Goal: Register for event/course

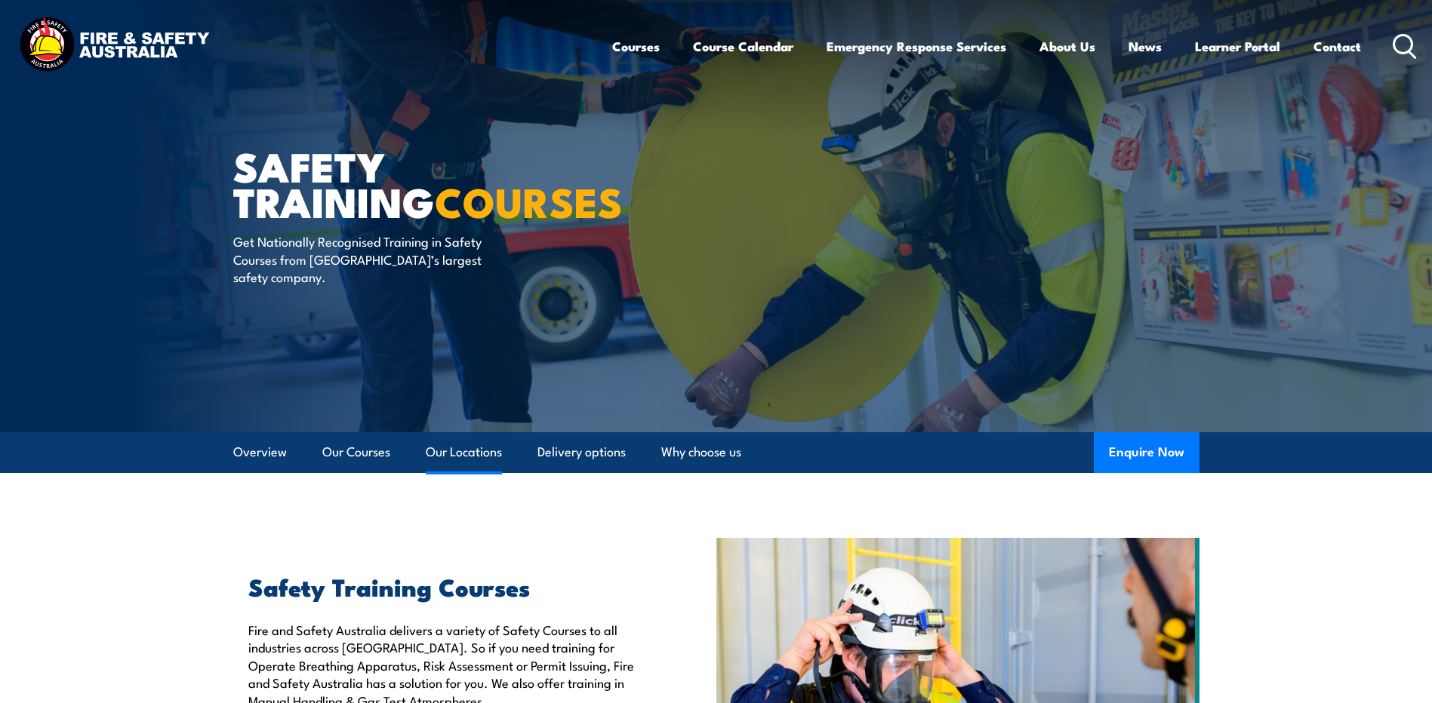
click at [454, 448] on link "Our Locations" at bounding box center [464, 452] width 76 height 40
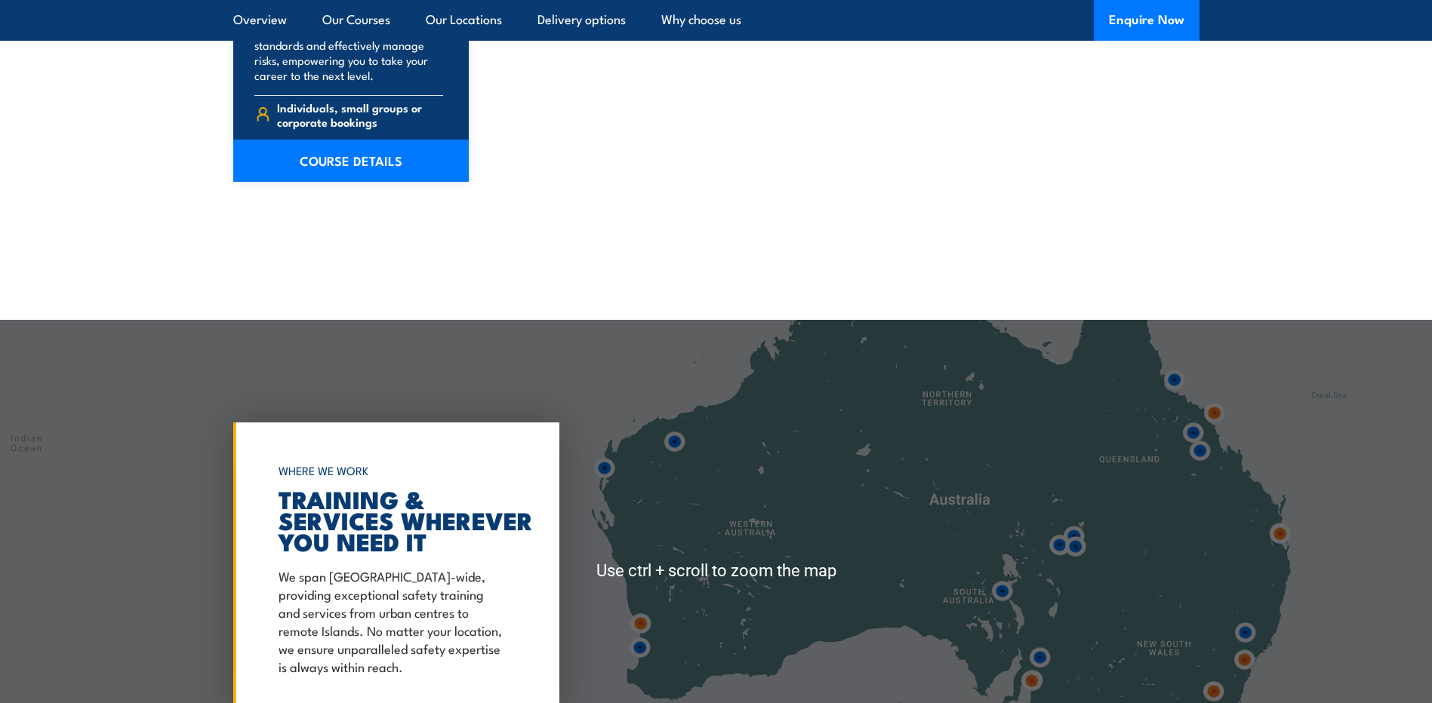
scroll to position [3105, 0]
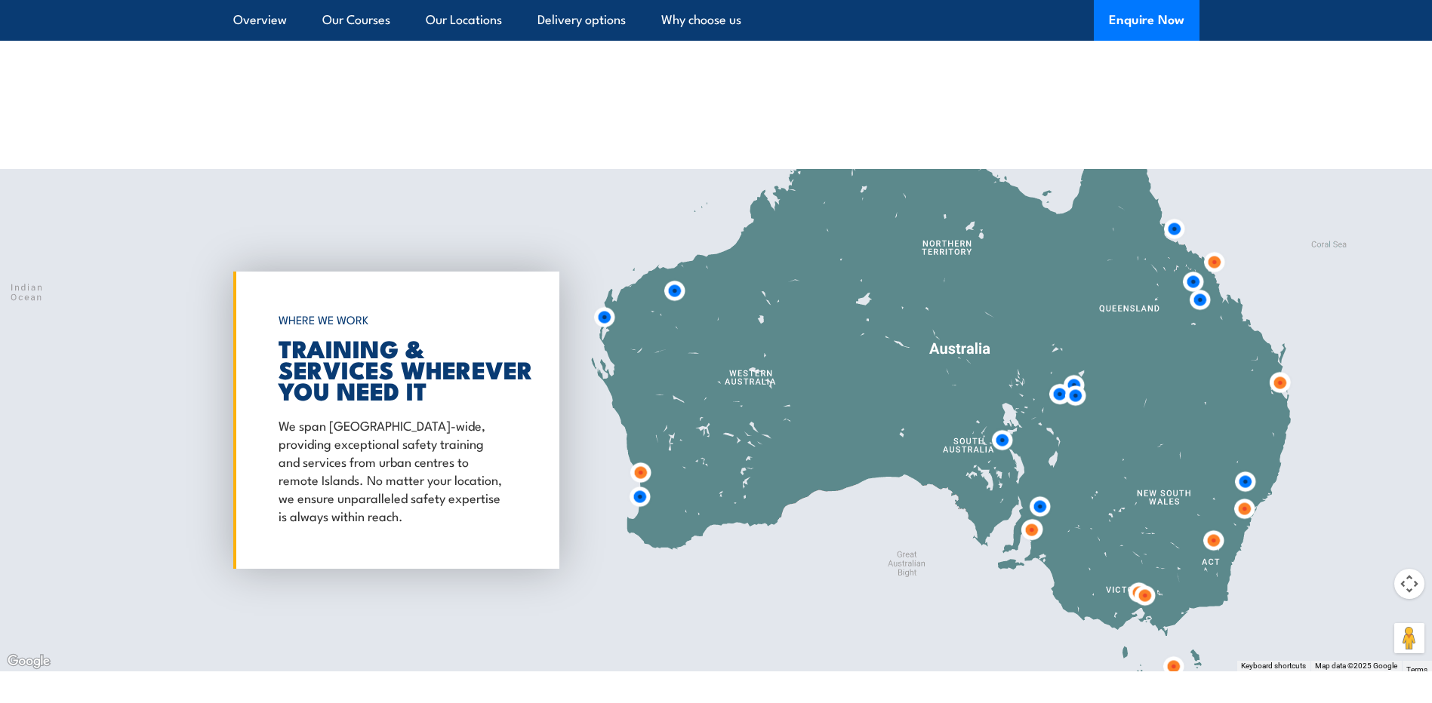
click at [1209, 262] on img at bounding box center [1214, 262] width 28 height 28
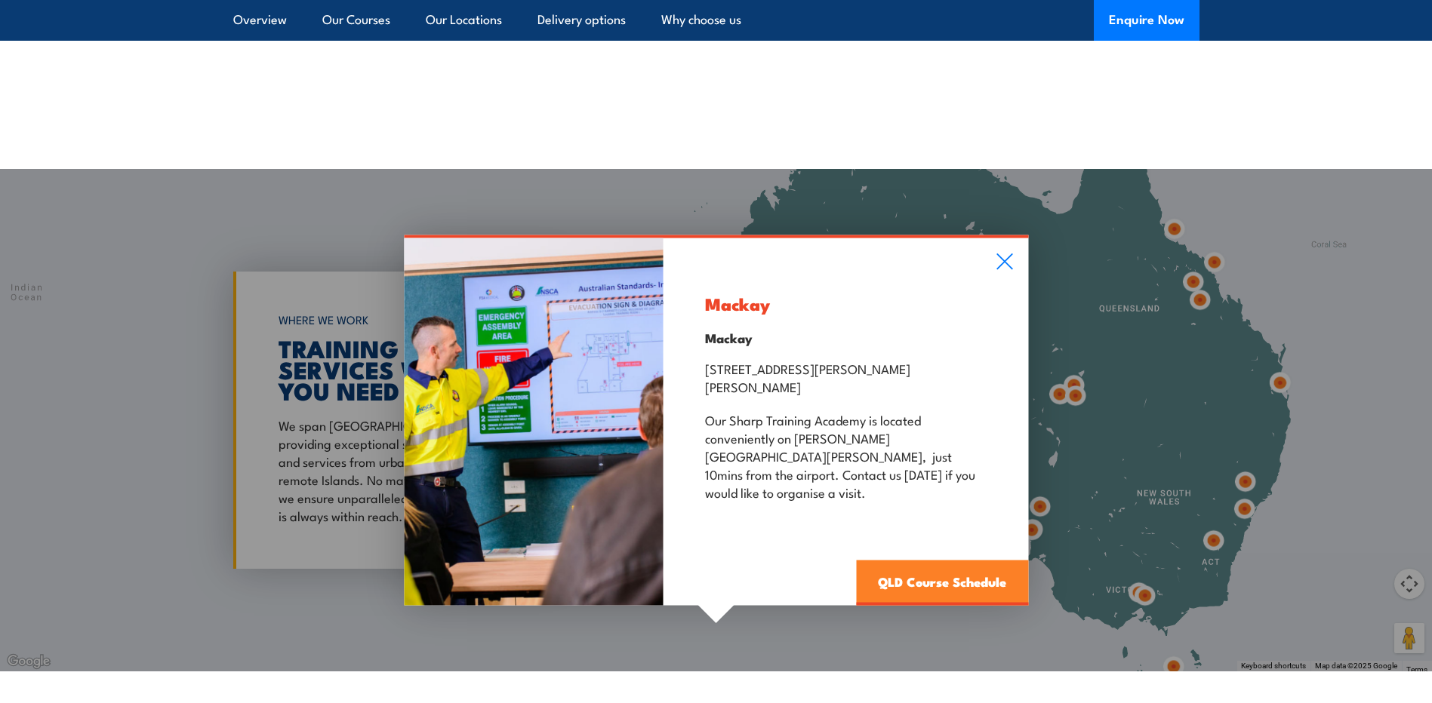
click at [903, 561] on link "QLD Course Schedule" at bounding box center [942, 583] width 172 height 45
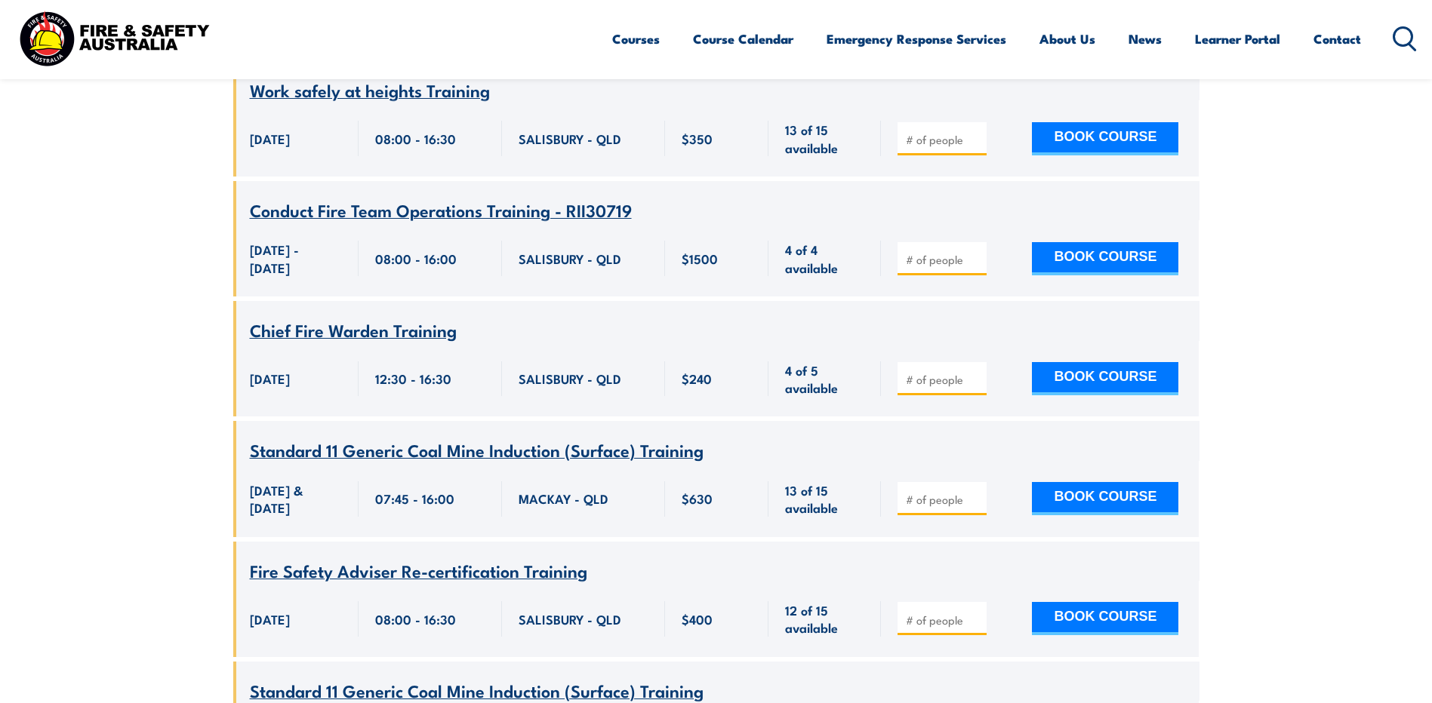
scroll to position [2838, 0]
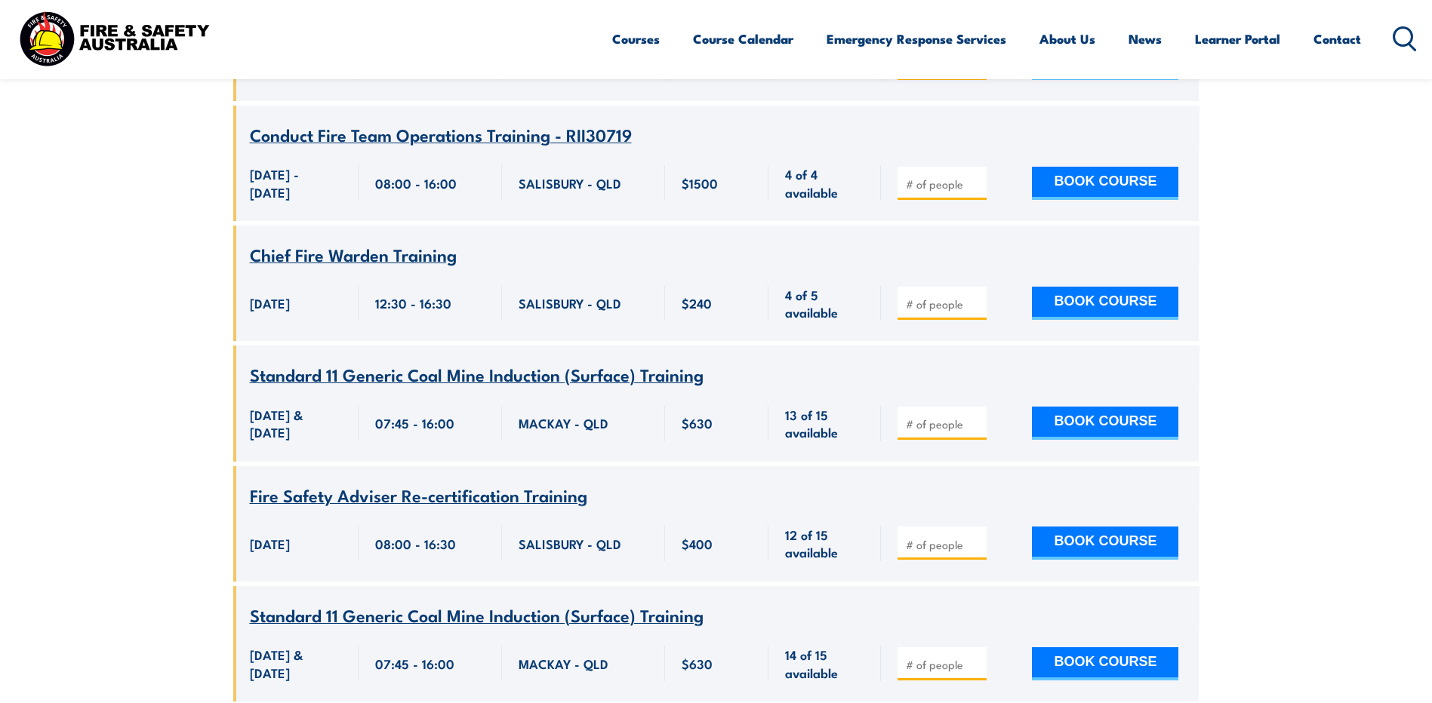
click at [475, 387] on span "Standard 11 Generic Coal Mine Induction (Surface) Training" at bounding box center [477, 375] width 454 height 26
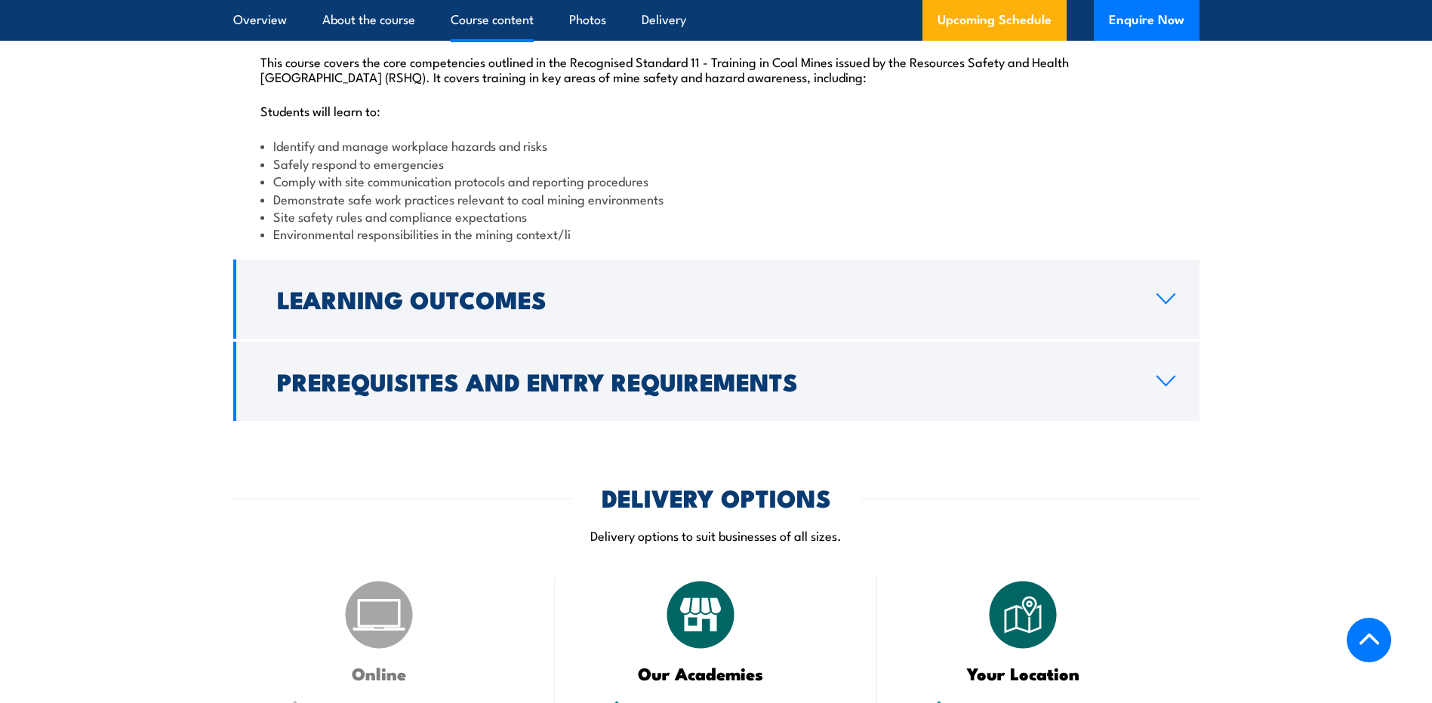
scroll to position [1811, 0]
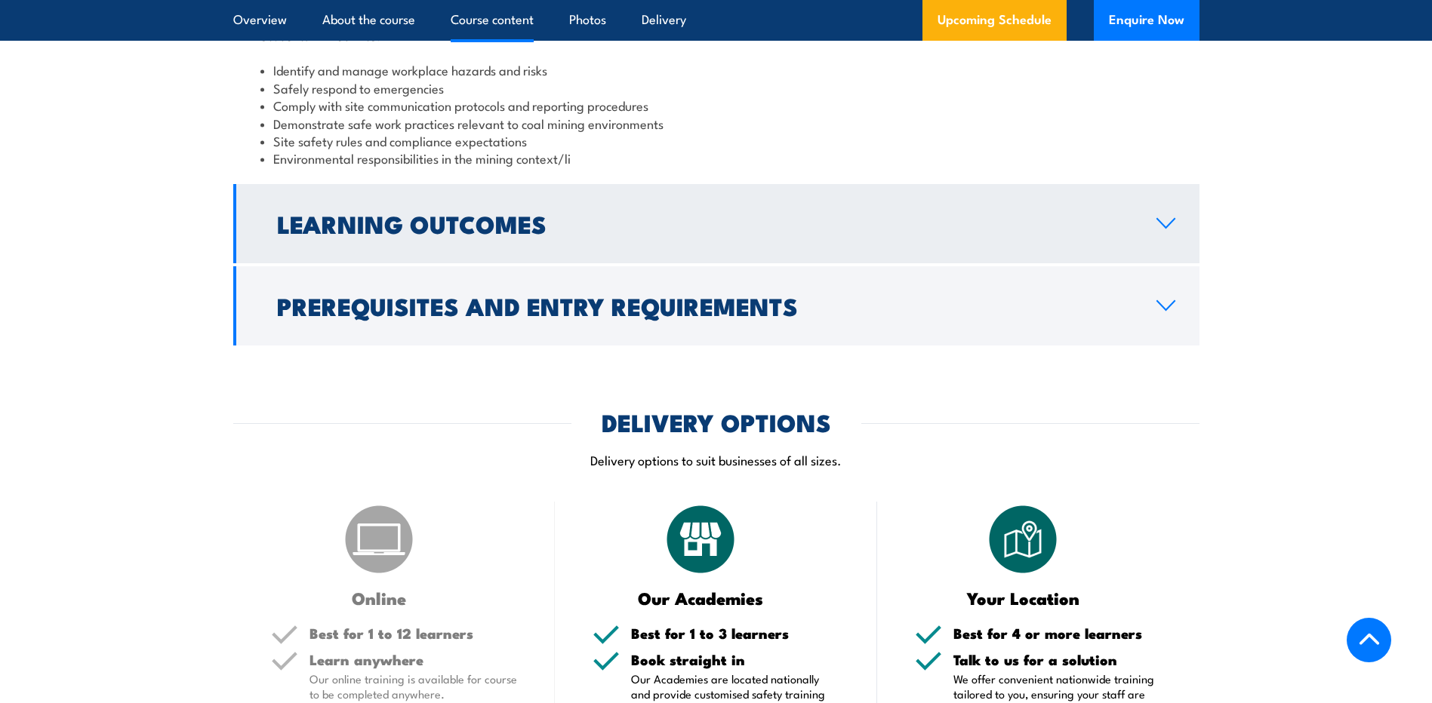
click at [1162, 229] on icon at bounding box center [1166, 223] width 20 height 12
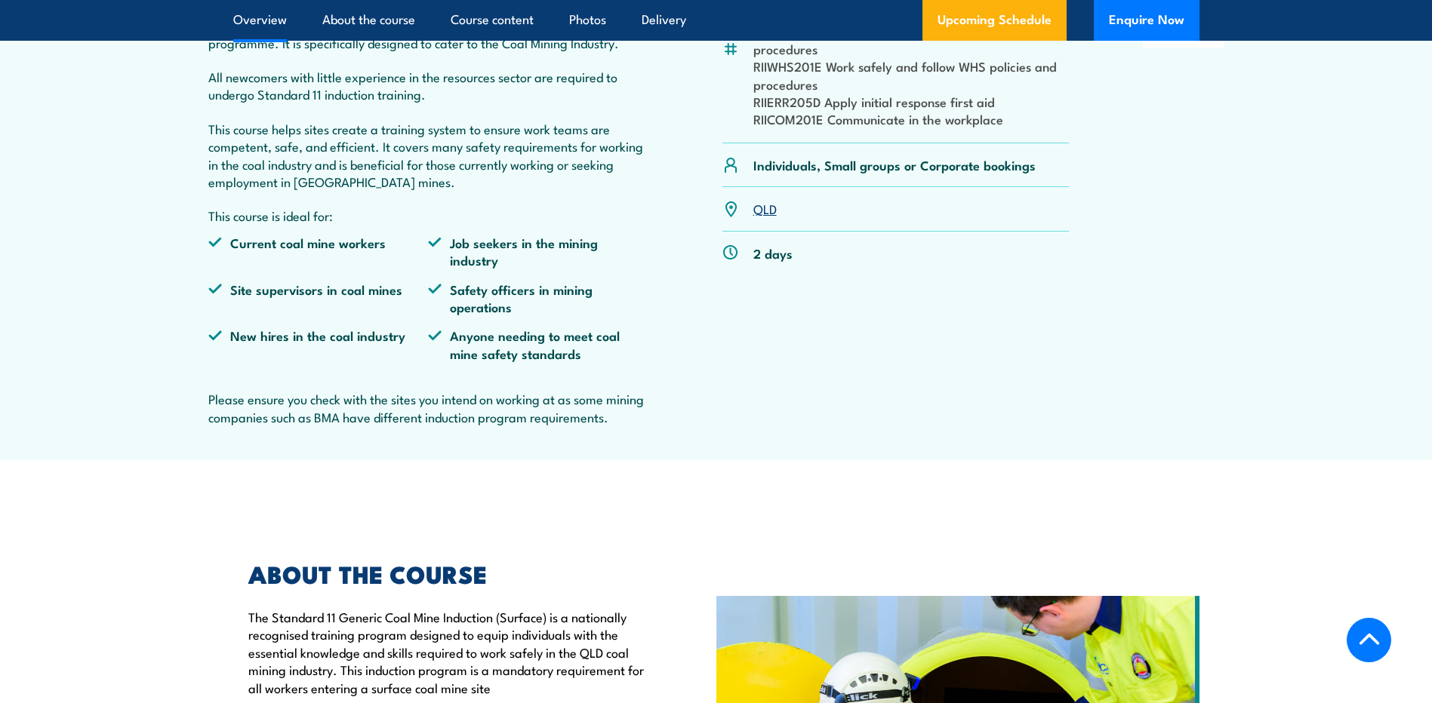
scroll to position [161, 0]
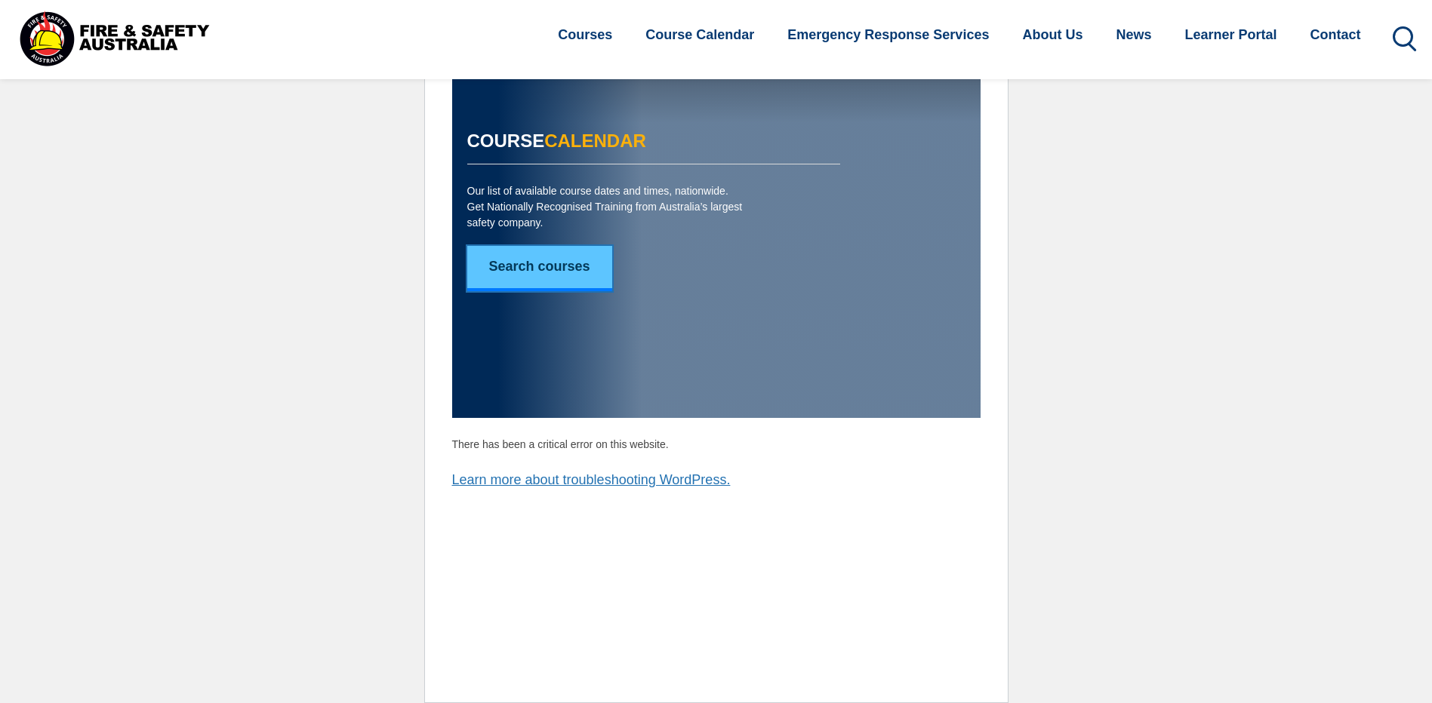
click at [546, 265] on link "Search courses" at bounding box center [539, 268] width 145 height 45
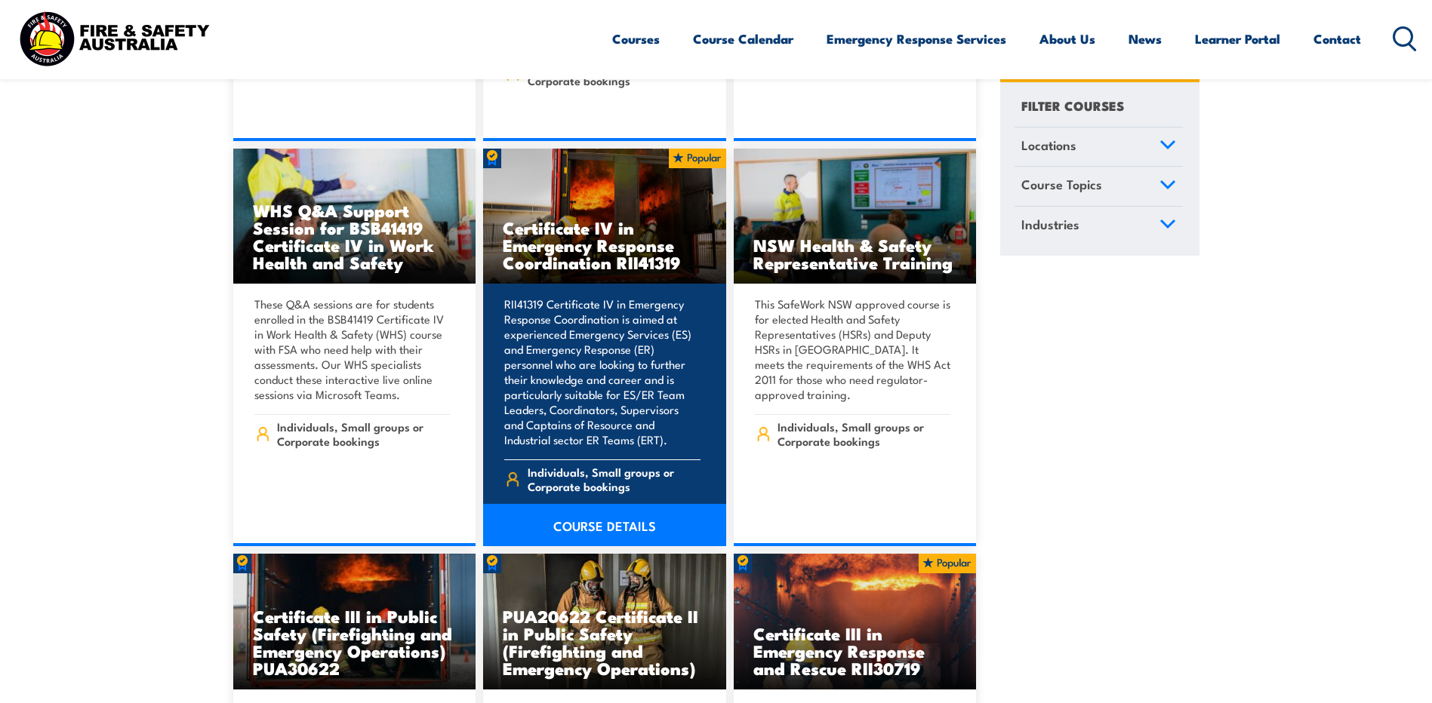
scroll to position [2717, 0]
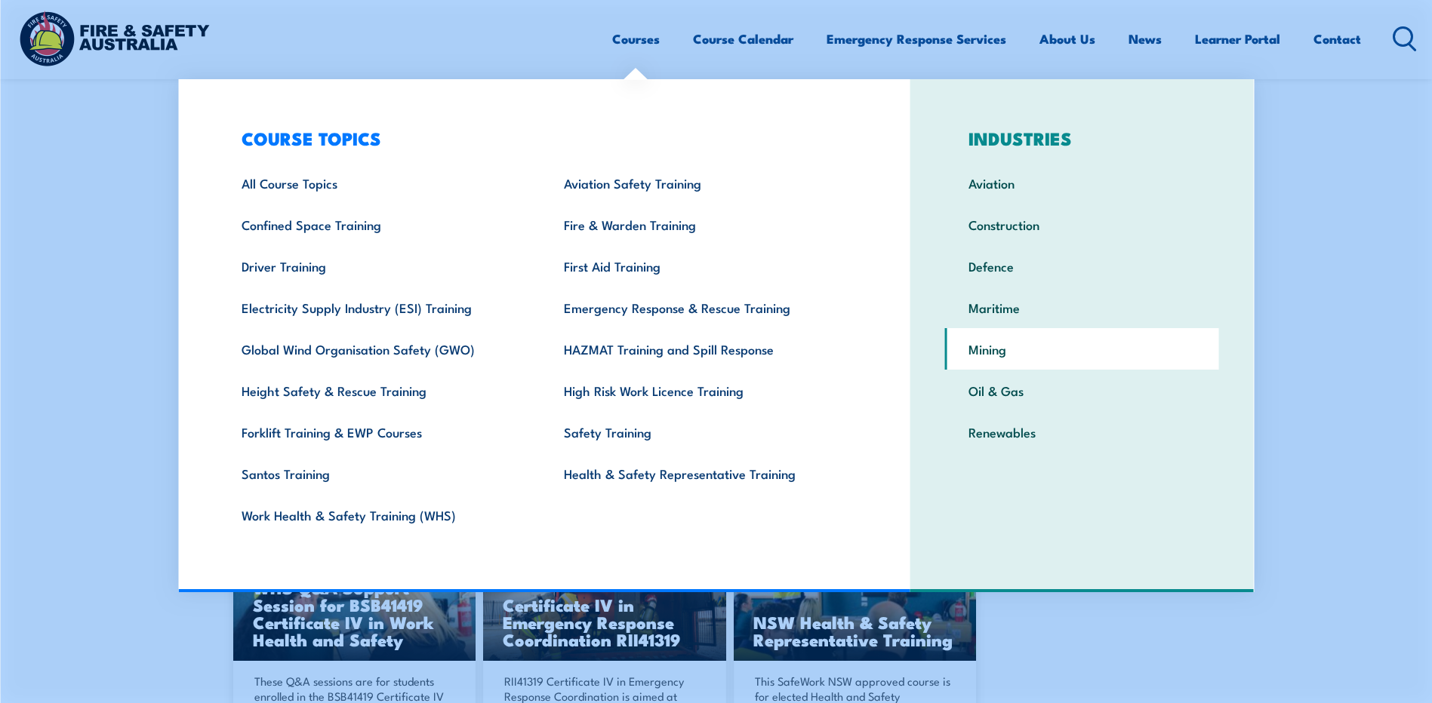
click at [967, 349] on link "Mining" at bounding box center [1082, 349] width 274 height 42
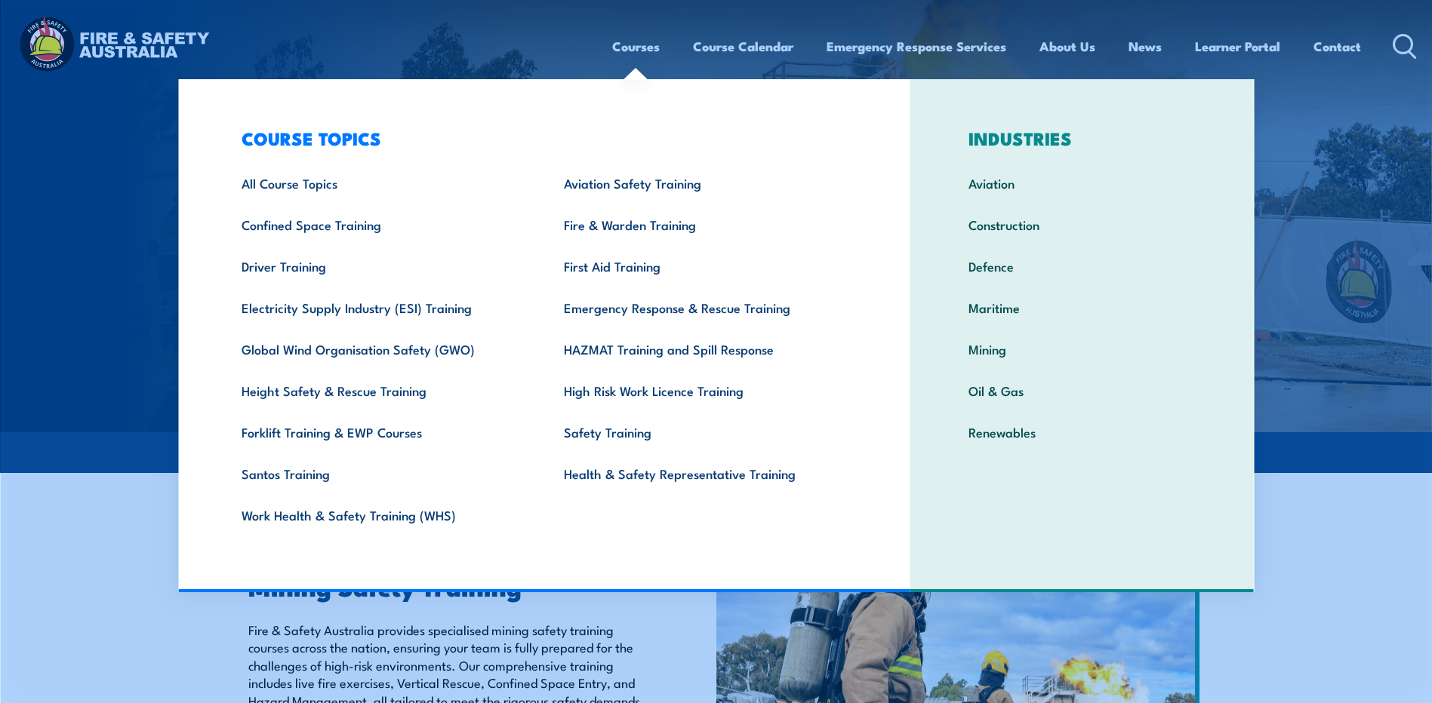
click at [626, 45] on link "Courses" at bounding box center [636, 46] width 48 height 40
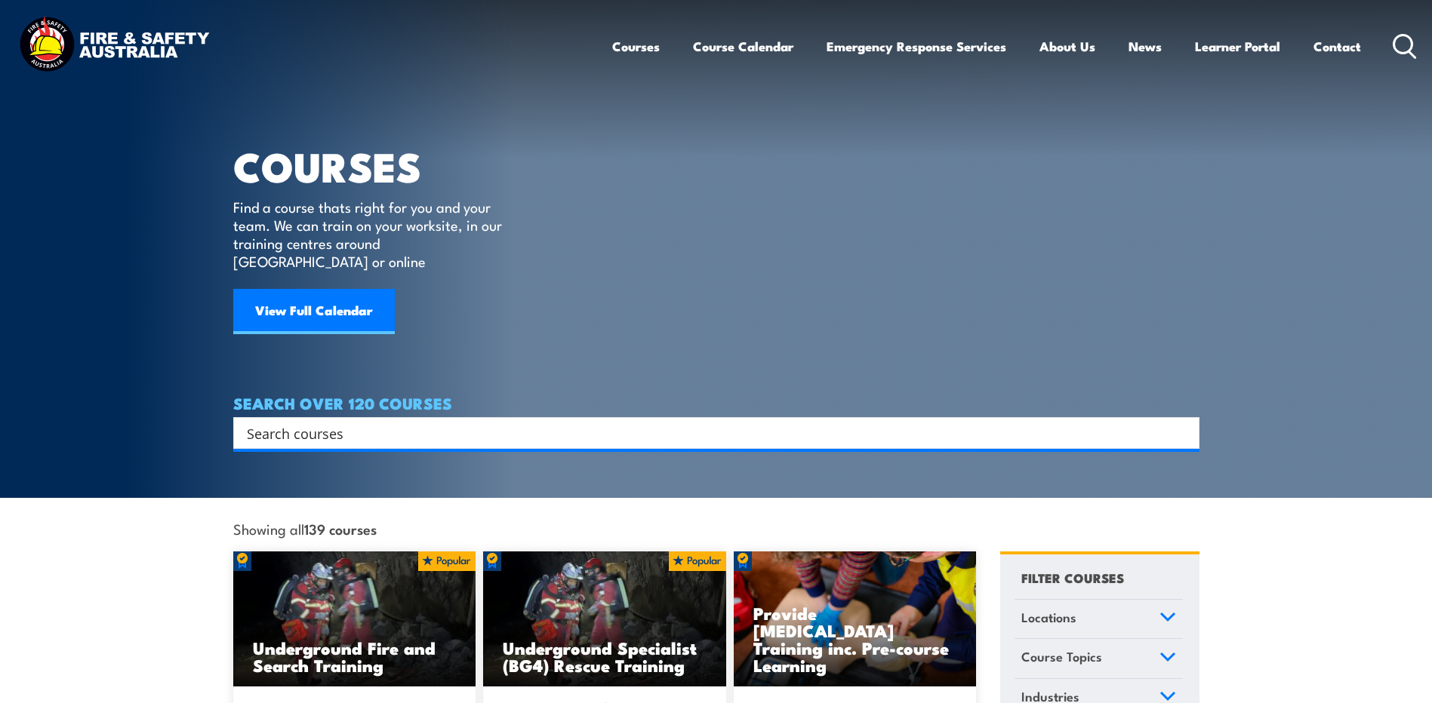
click at [269, 422] on input "Search input" at bounding box center [706, 433] width 919 height 23
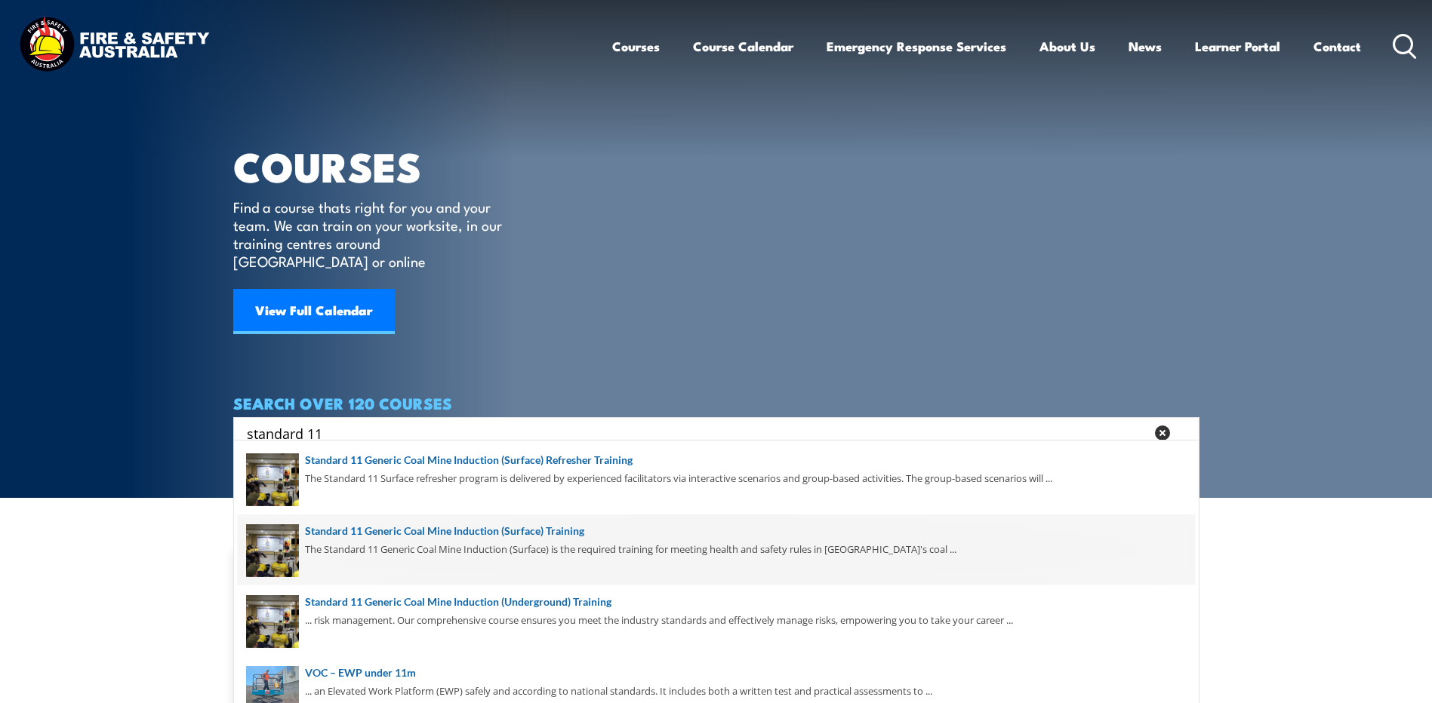
scroll to position [75, 0]
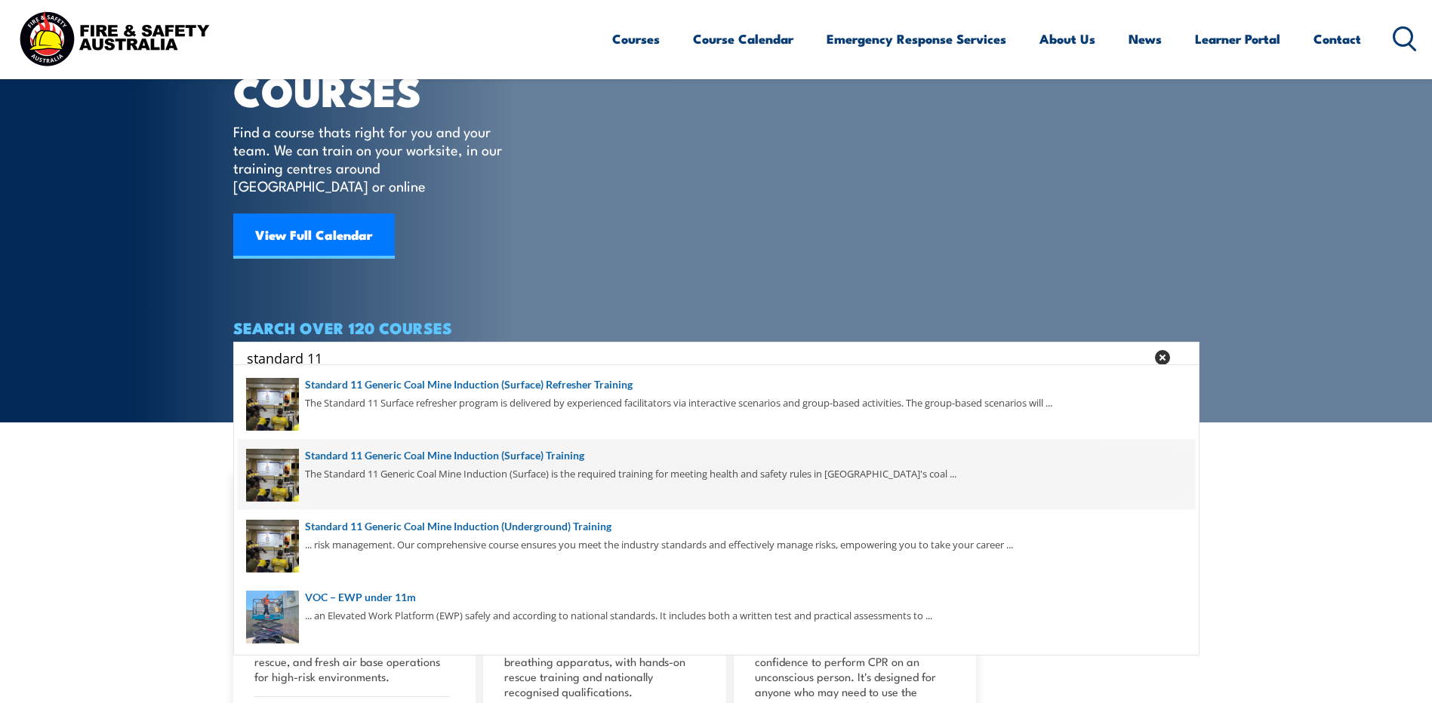
type input "standard 11"
click at [432, 454] on span at bounding box center [716, 474] width 957 height 71
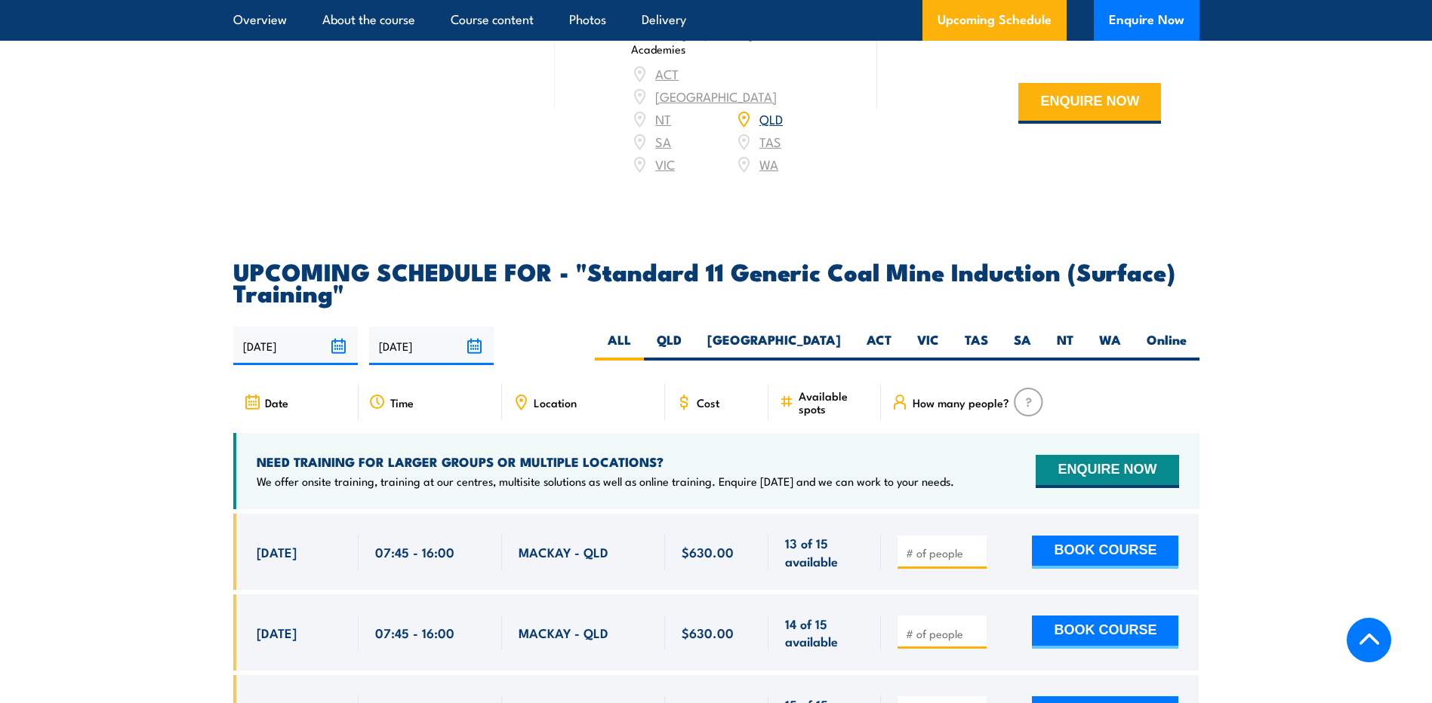
scroll to position [2642, 0]
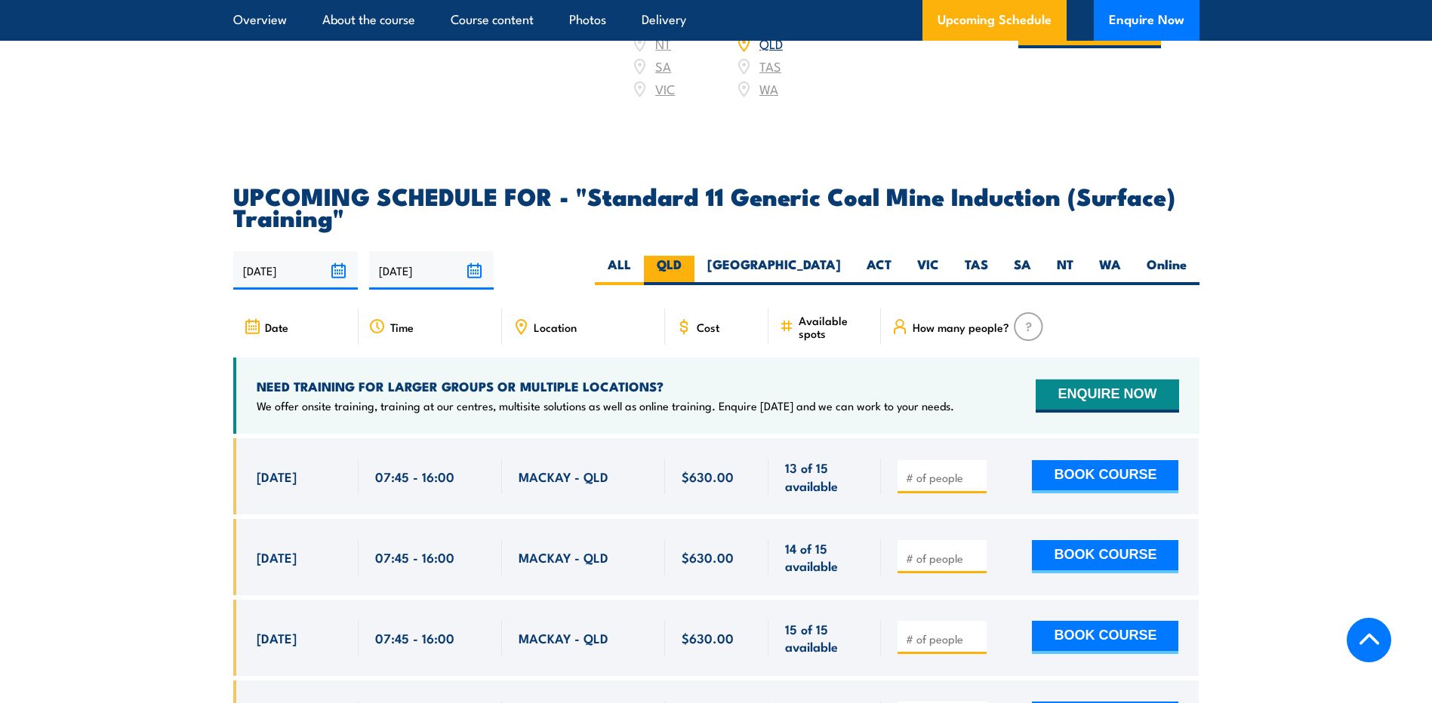
click at [694, 276] on label "QLD" at bounding box center [669, 270] width 51 height 29
click at [691, 266] on input "QLD" at bounding box center [687, 261] width 10 height 10
radio input "true"
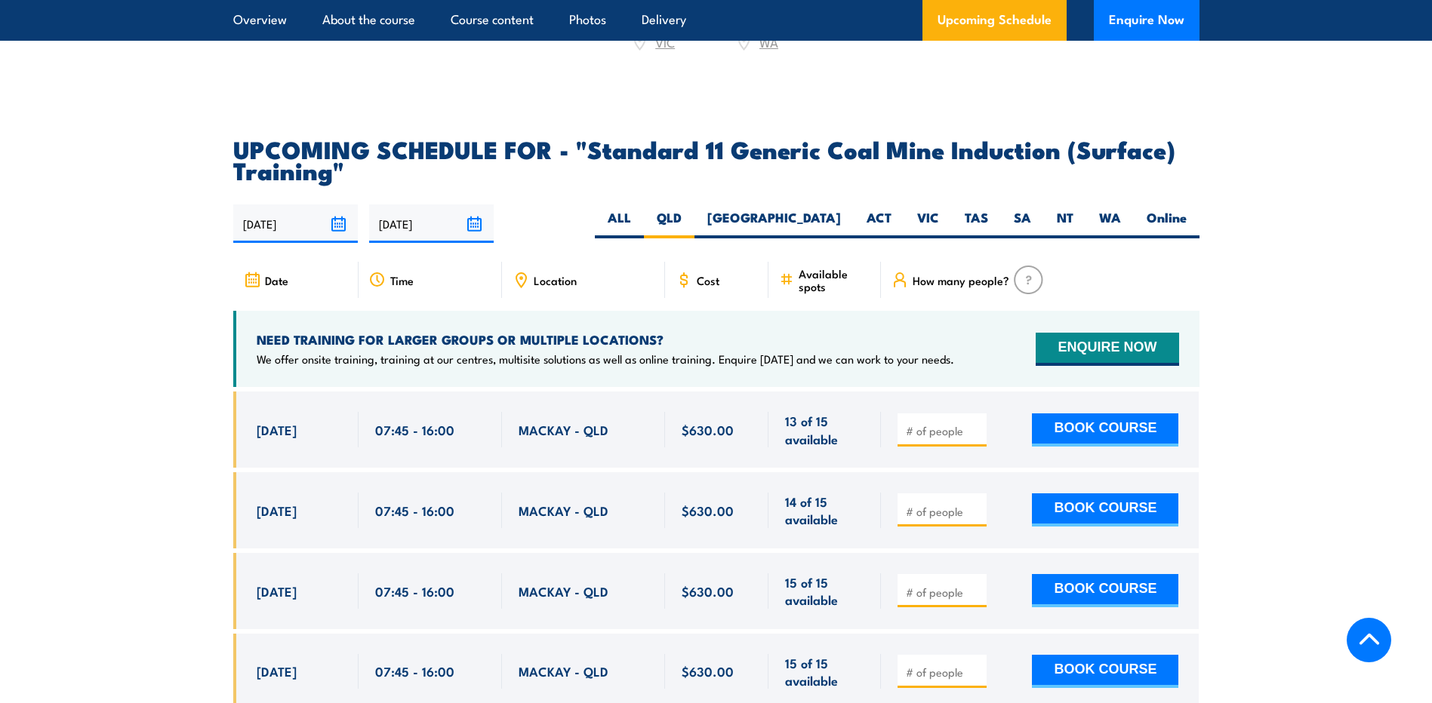
scroll to position [2764, 0]
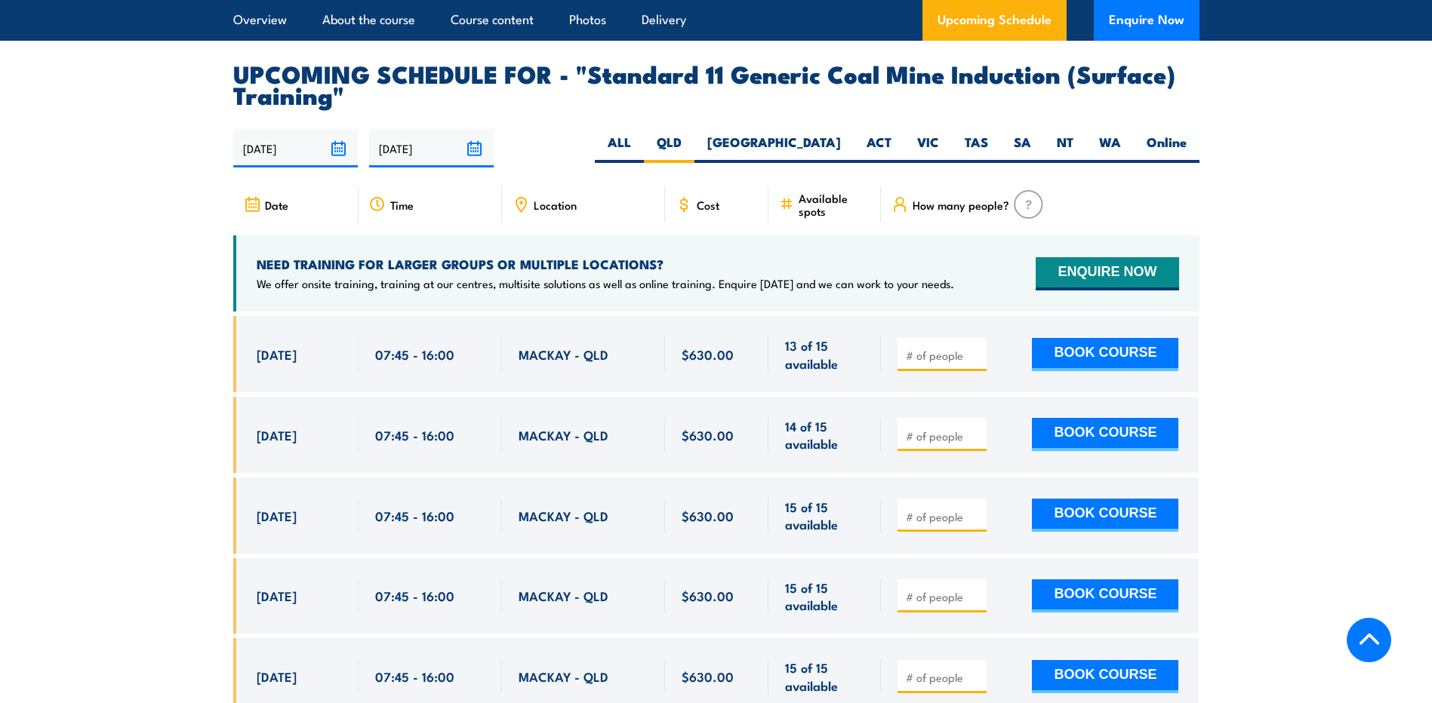
click at [1088, 523] on button "BOOK COURSE" at bounding box center [1105, 515] width 146 height 33
type input "1"
click at [975, 524] on input "1" at bounding box center [943, 516] width 75 height 15
click at [1060, 517] on button "BOOK COURSE" at bounding box center [1105, 515] width 146 height 33
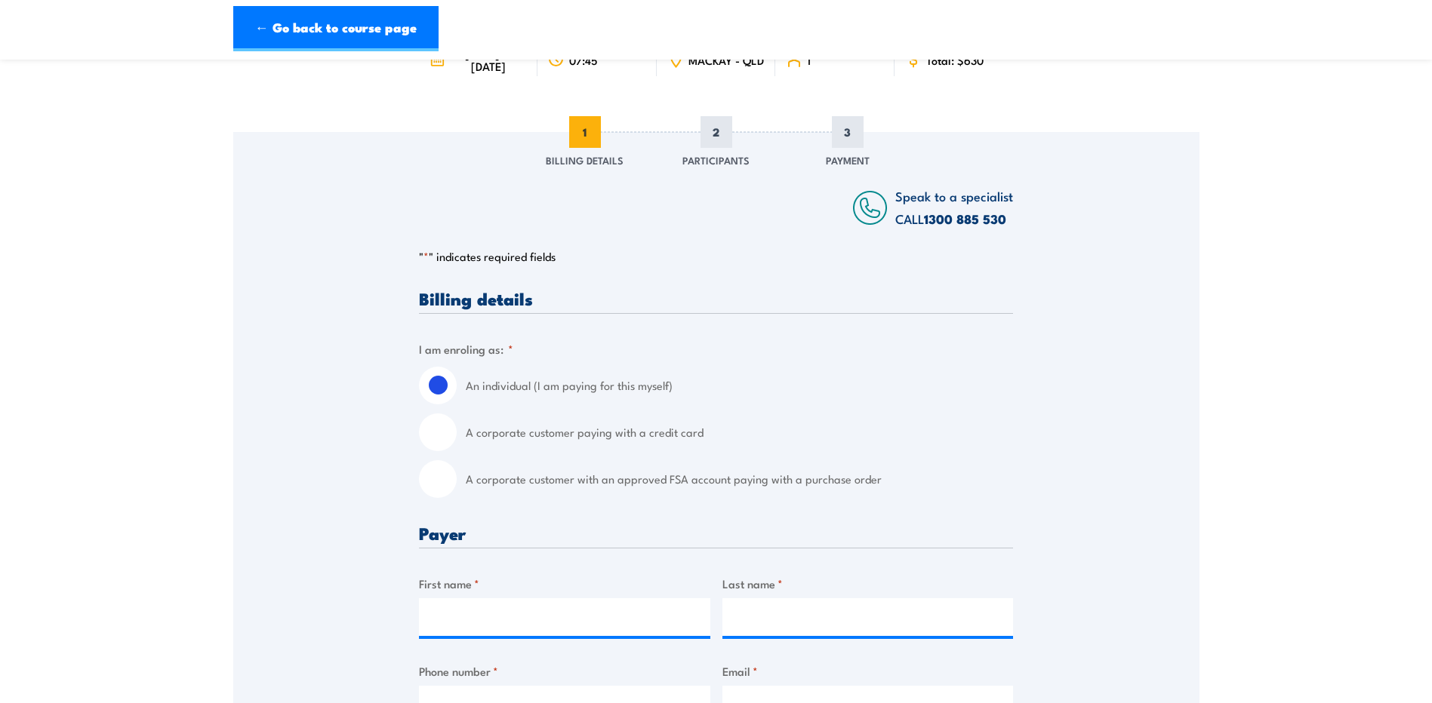
scroll to position [226, 0]
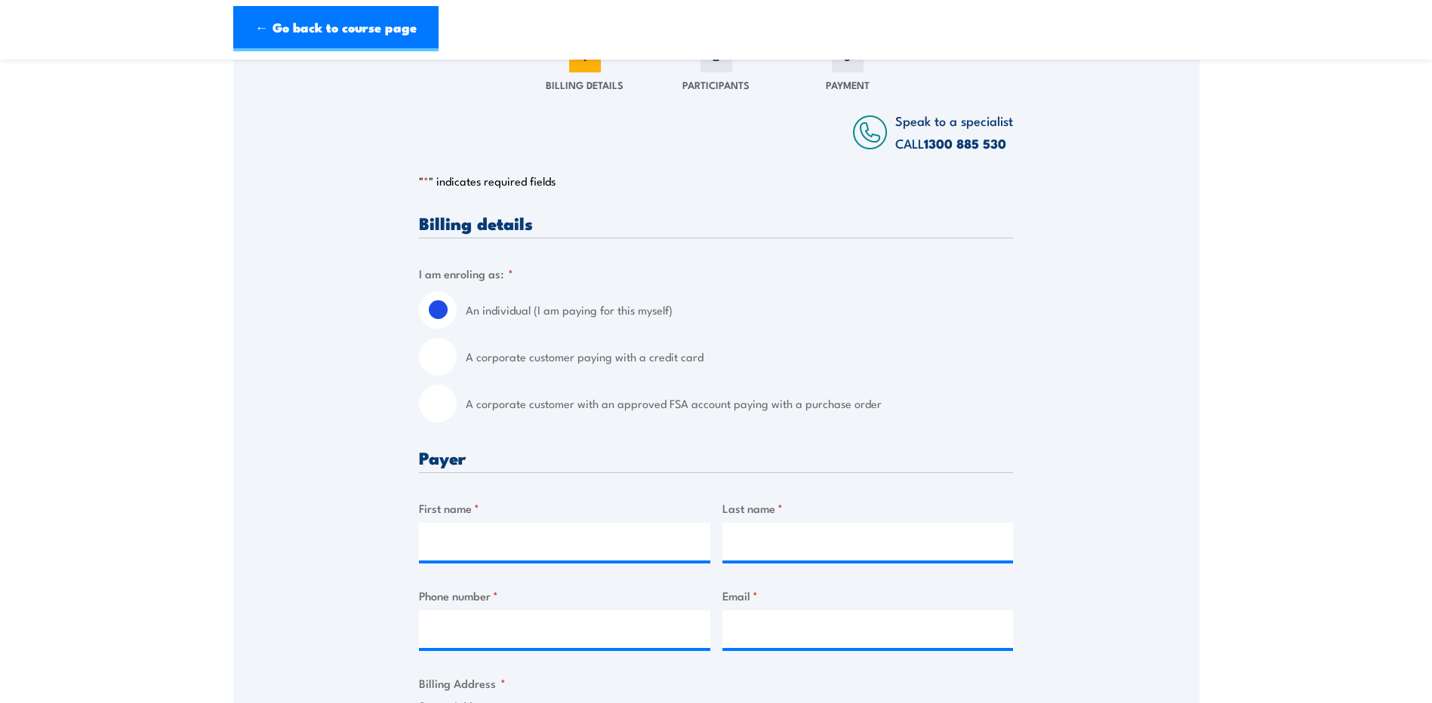
click at [441, 366] on input "A corporate customer paying with a credit card" at bounding box center [438, 357] width 38 height 38
radio input "true"
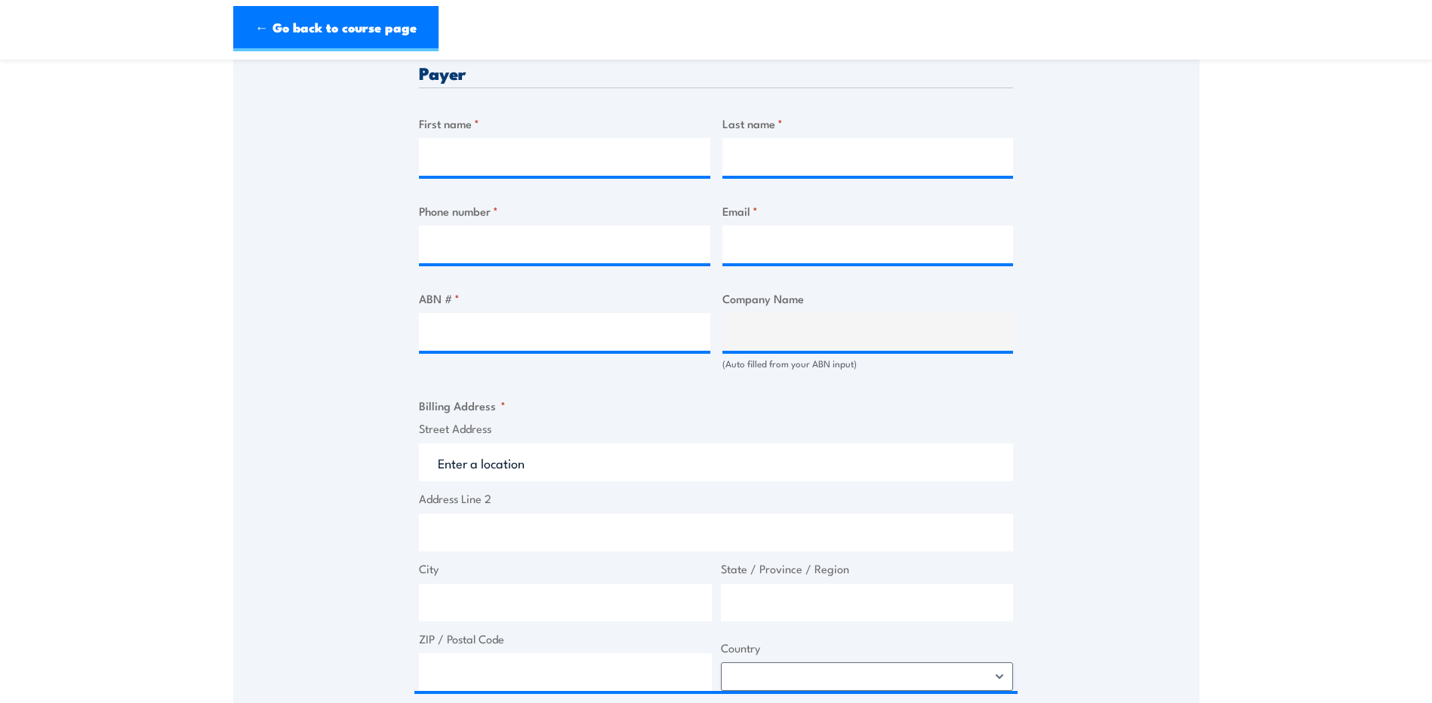
scroll to position [679, 0]
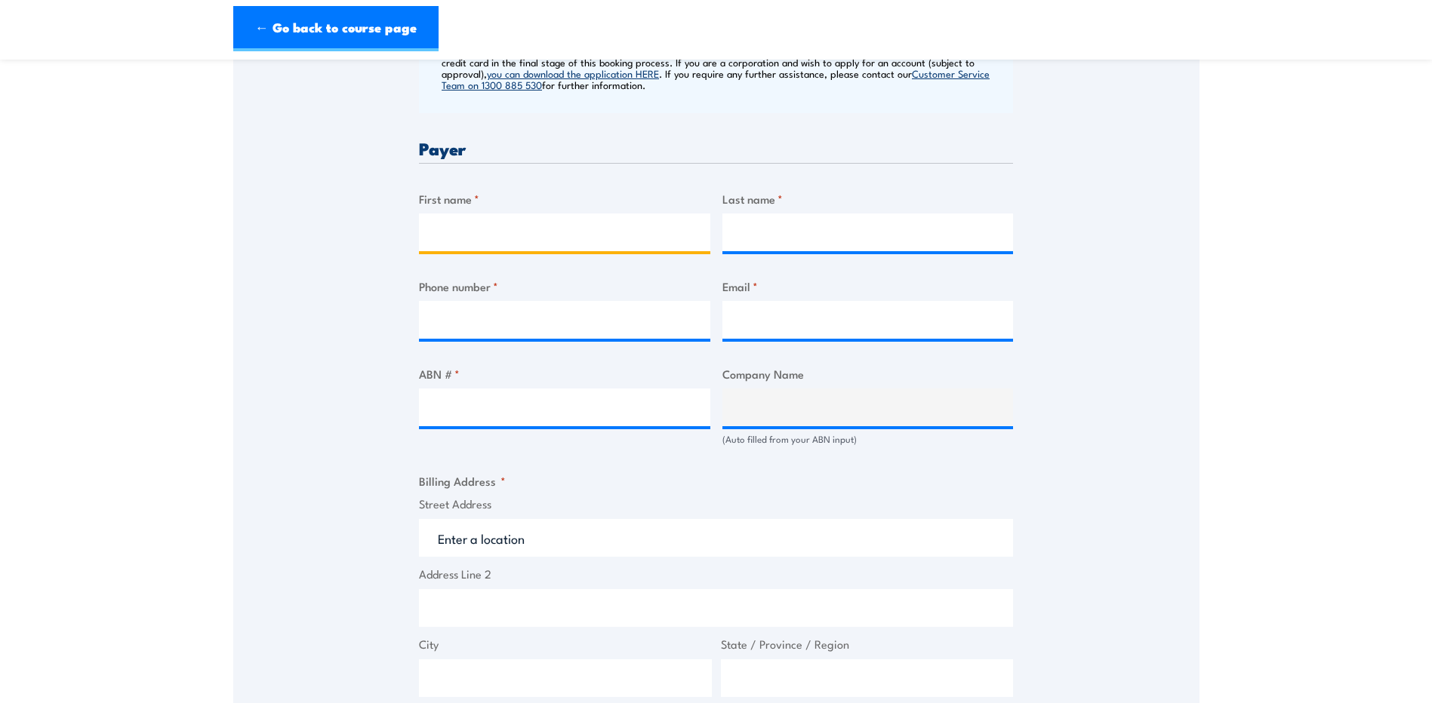
click at [475, 248] on input "First name *" at bounding box center [564, 233] width 291 height 38
type input "Melinda"
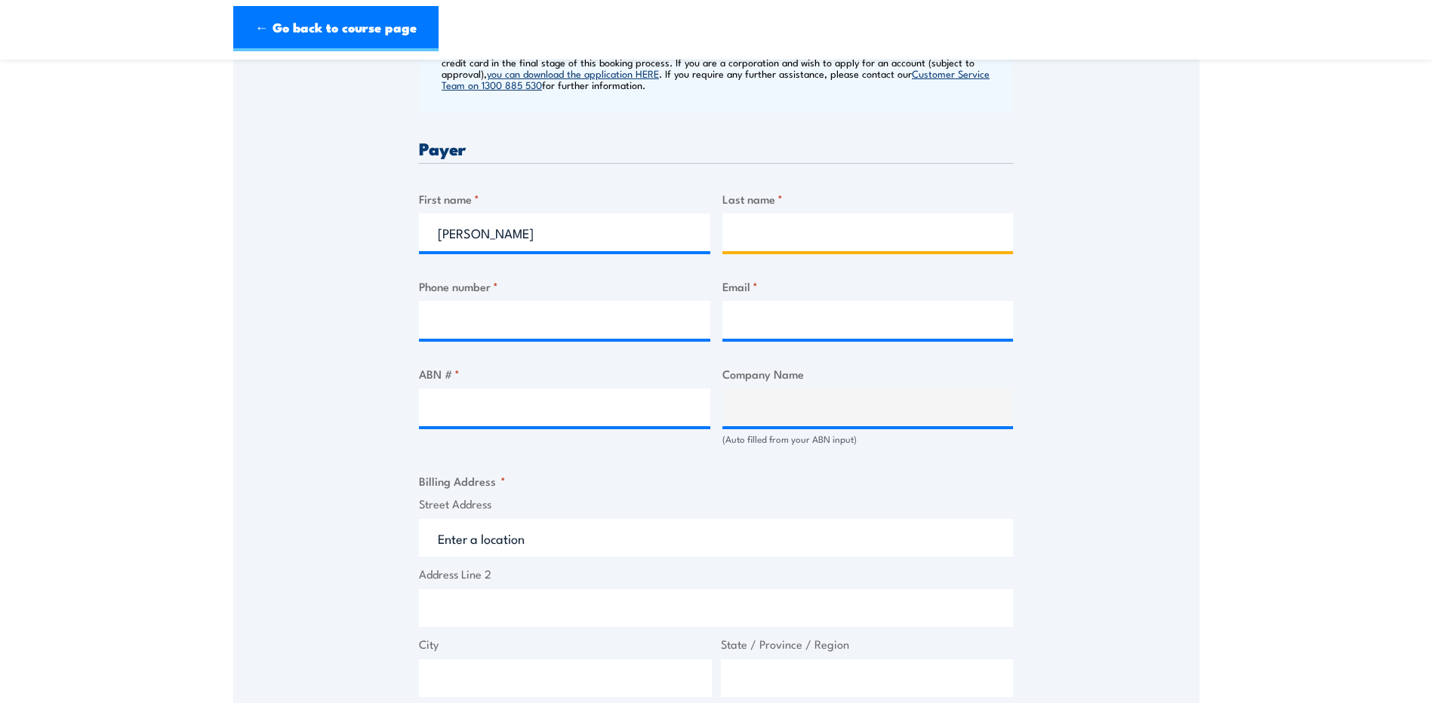
type input "Pullen"
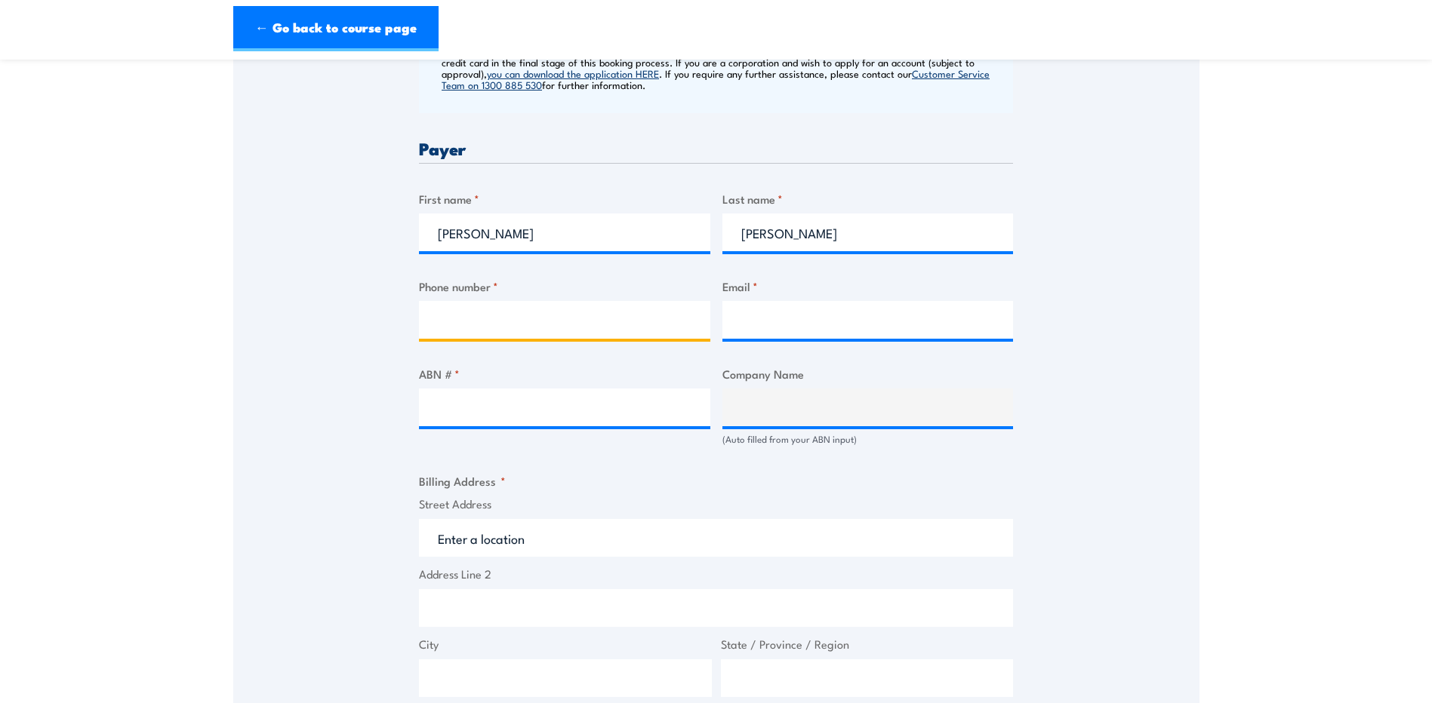
type input "0749513466"
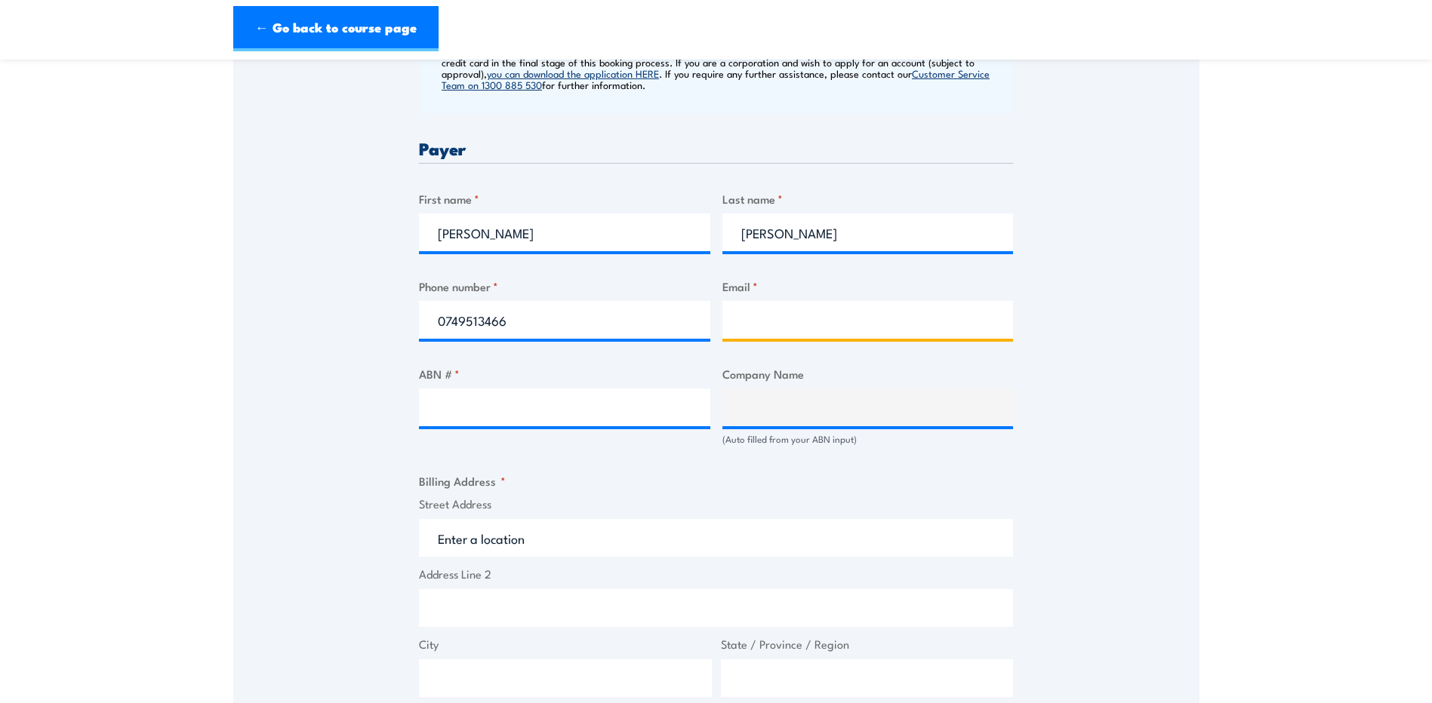
type input "hr@blomenv.com.au"
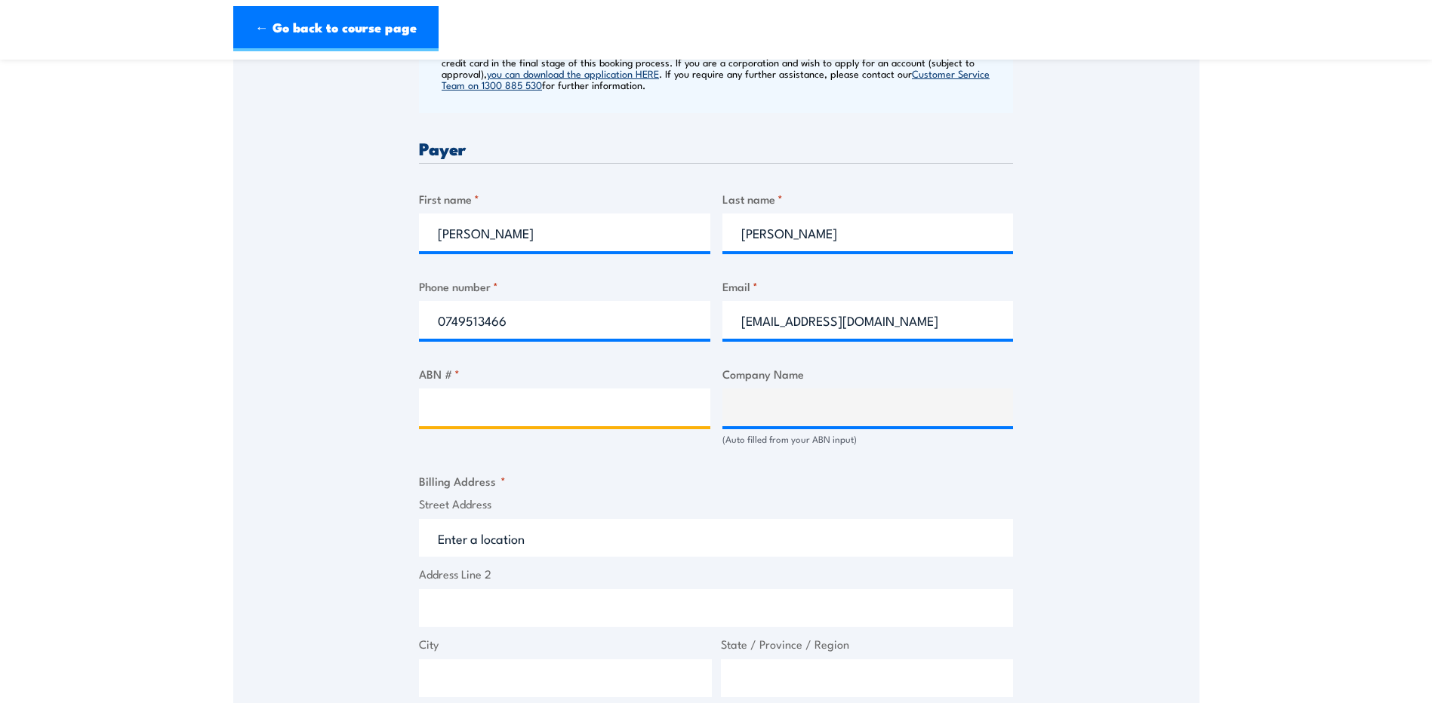
click at [469, 424] on input "ABN # *" at bounding box center [564, 408] width 291 height 38
type input "92113101607"
type input "BLOMFIELD ENVIRONMENTAL PTY LTD"
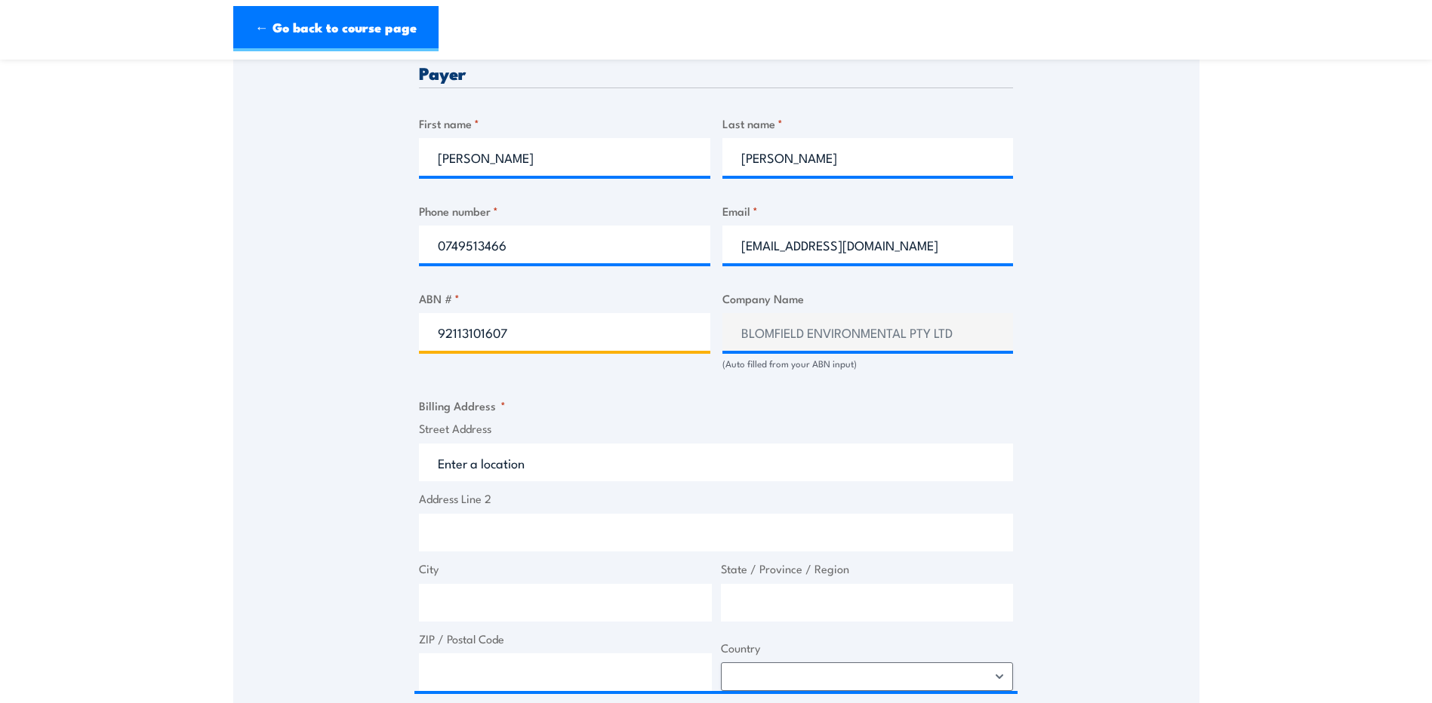
type input "92113101607"
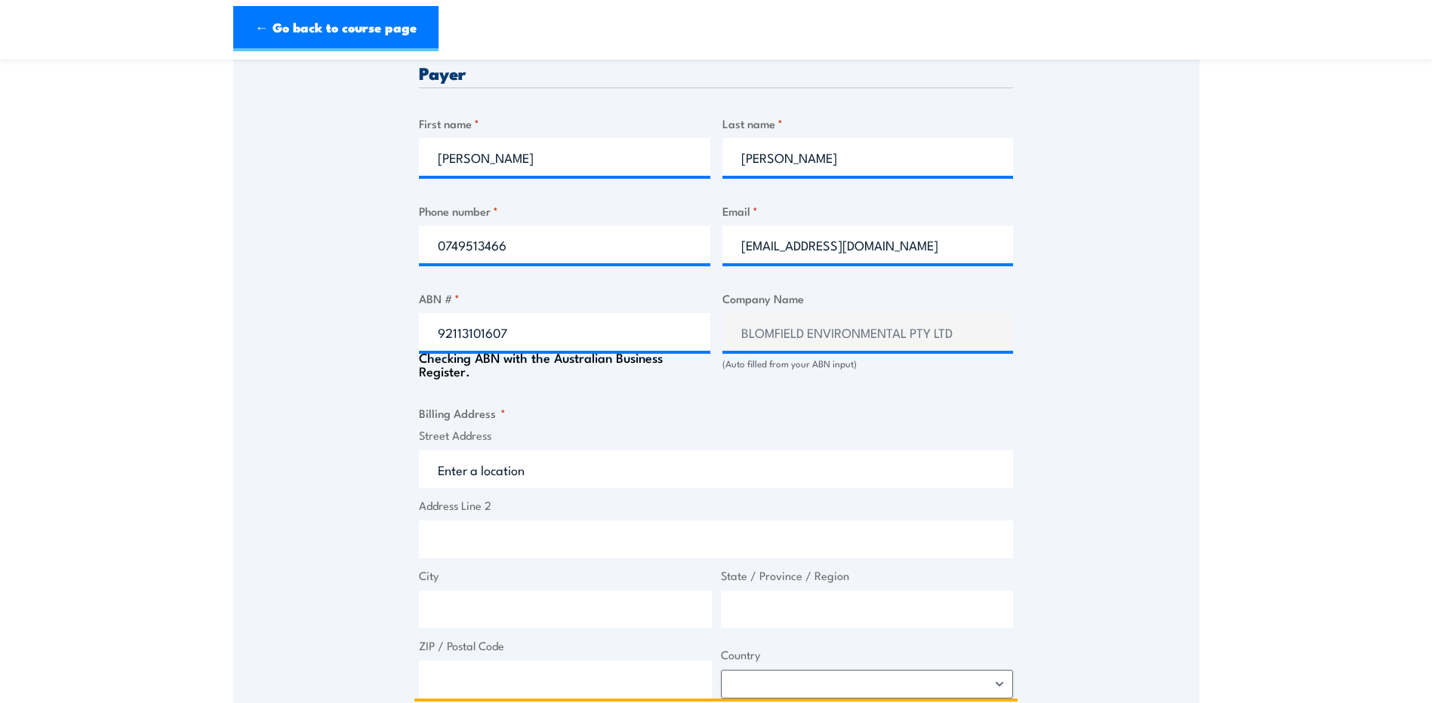
click at [438, 477] on input "Street Address" at bounding box center [716, 470] width 594 height 38
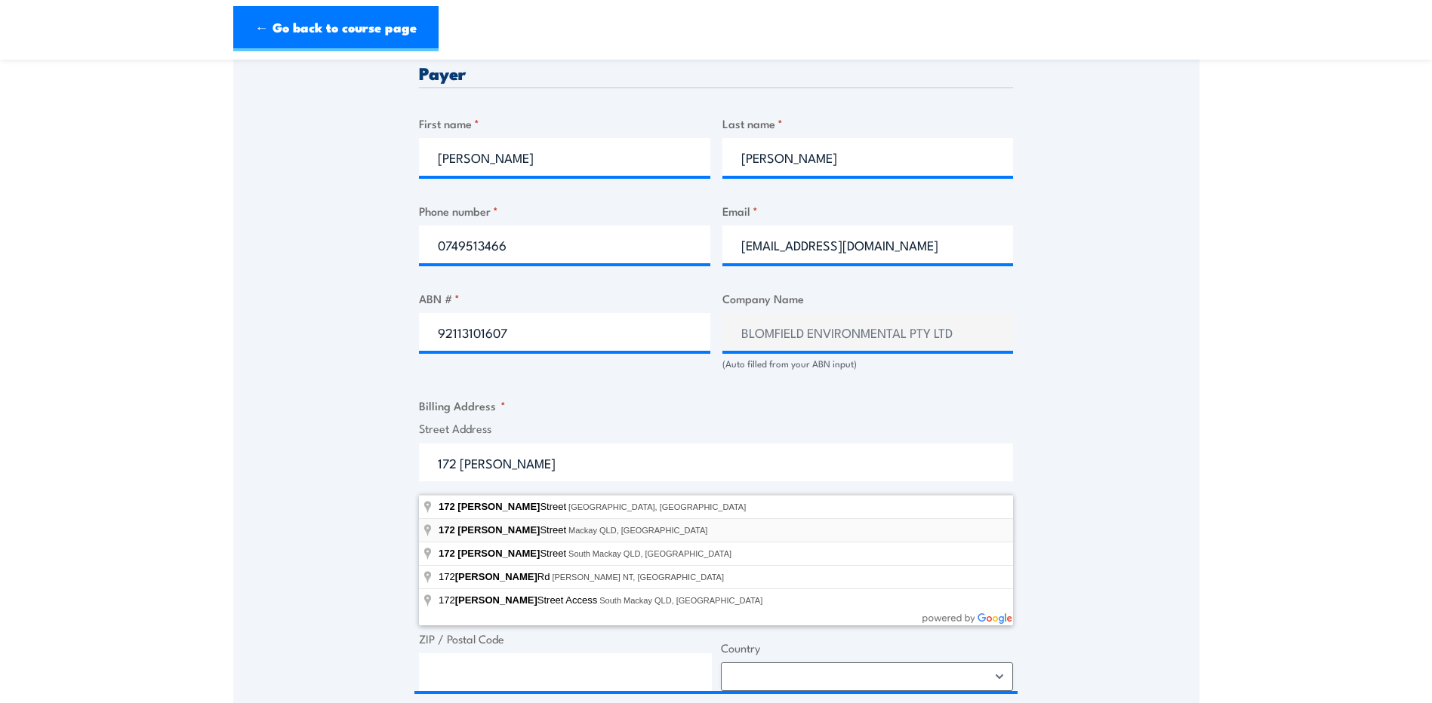
type input "172 Evan Street, Mackay QLD, Australia"
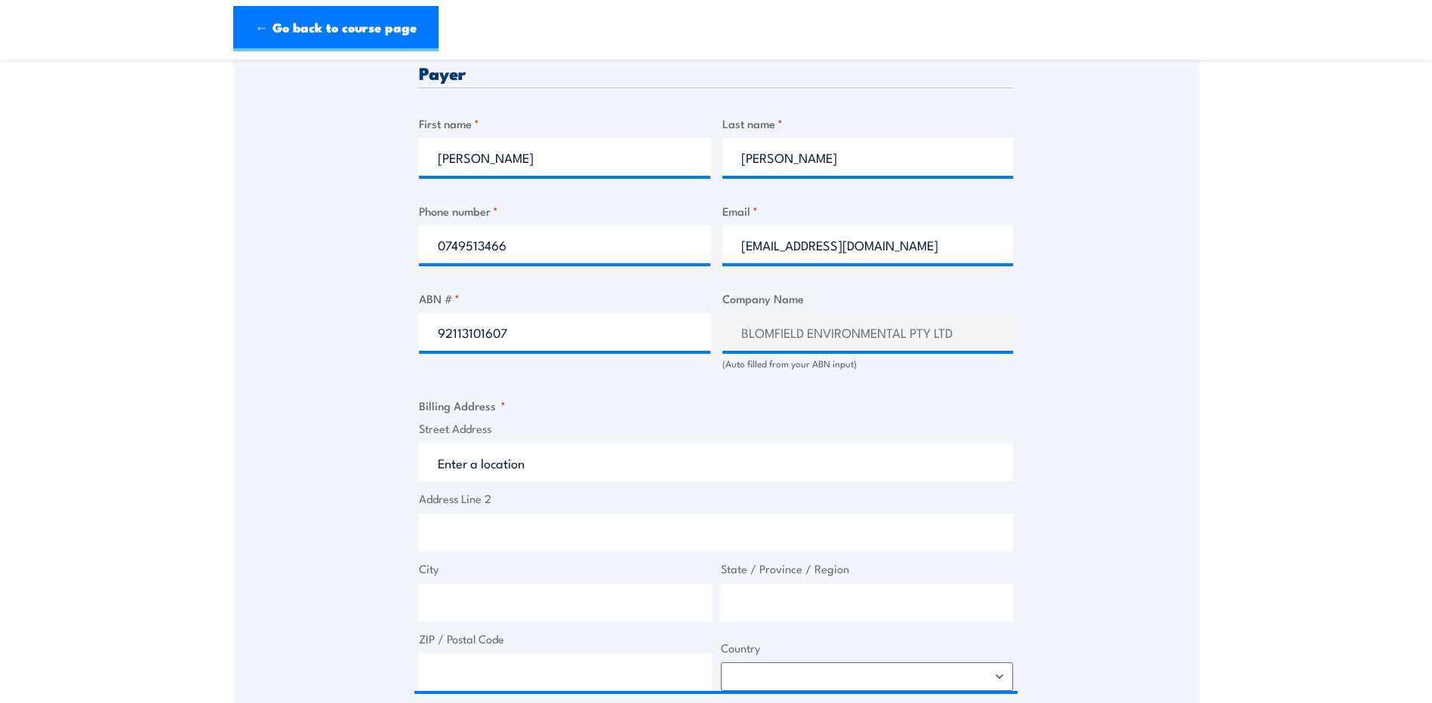
type input "172 Evan St"
type input "Mackay"
type input "Queensland"
type input "4740"
select select "Australia"
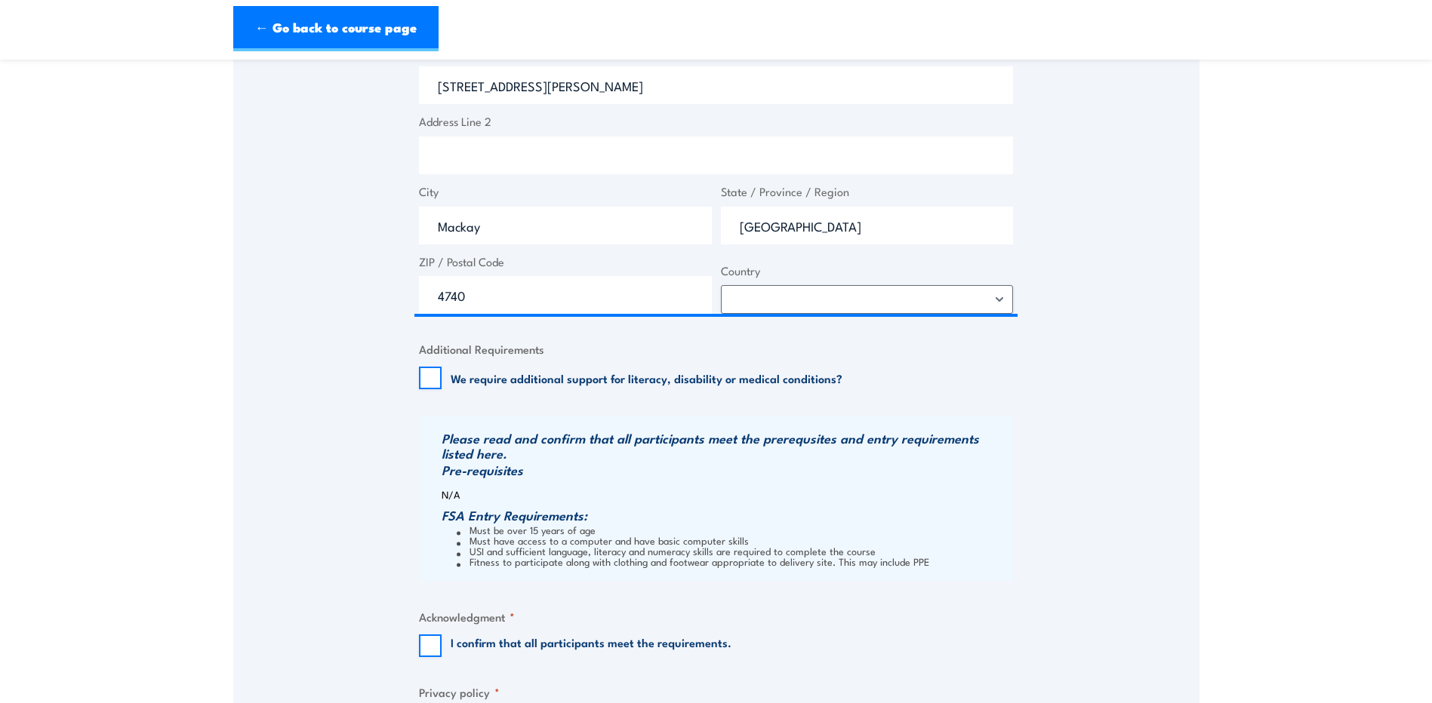
scroll to position [1208, 0]
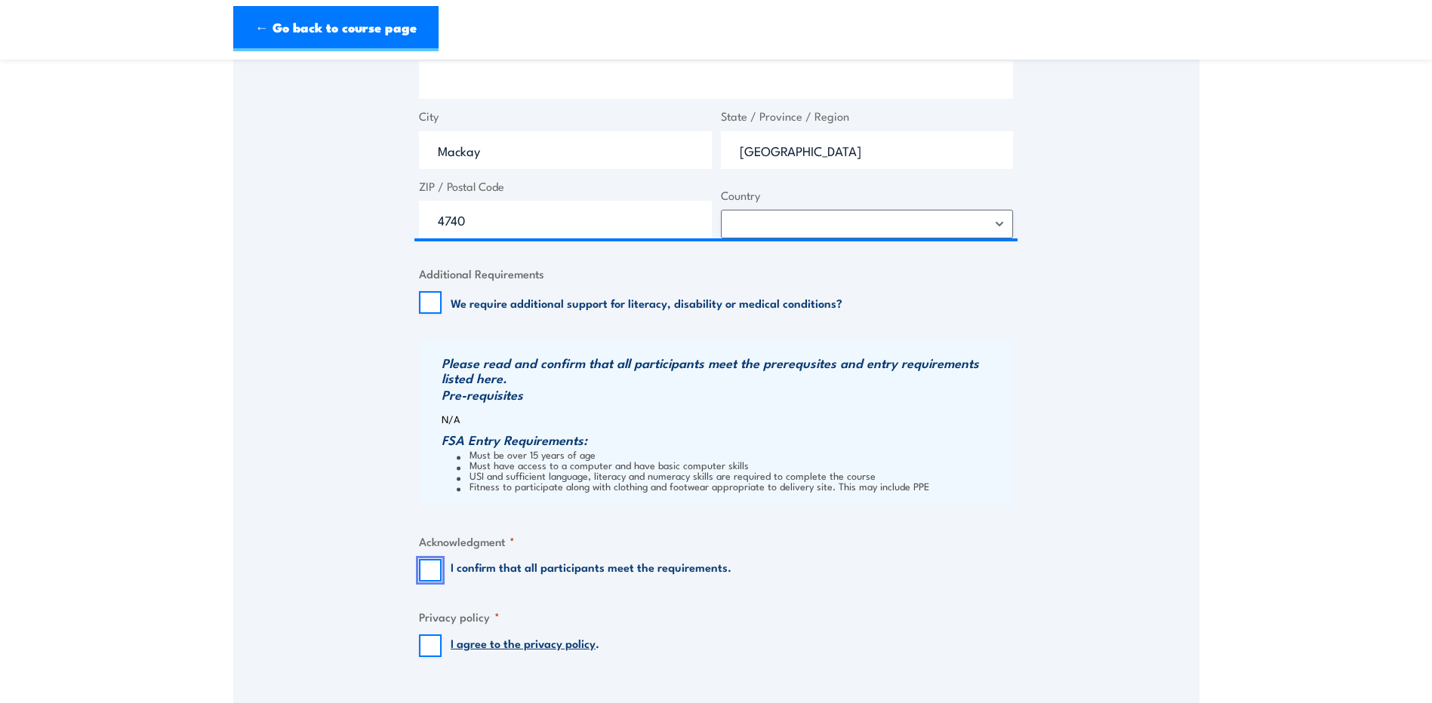
click at [434, 581] on input "I confirm that all participants meet the requirements." at bounding box center [430, 570] width 23 height 23
checkbox input "true"
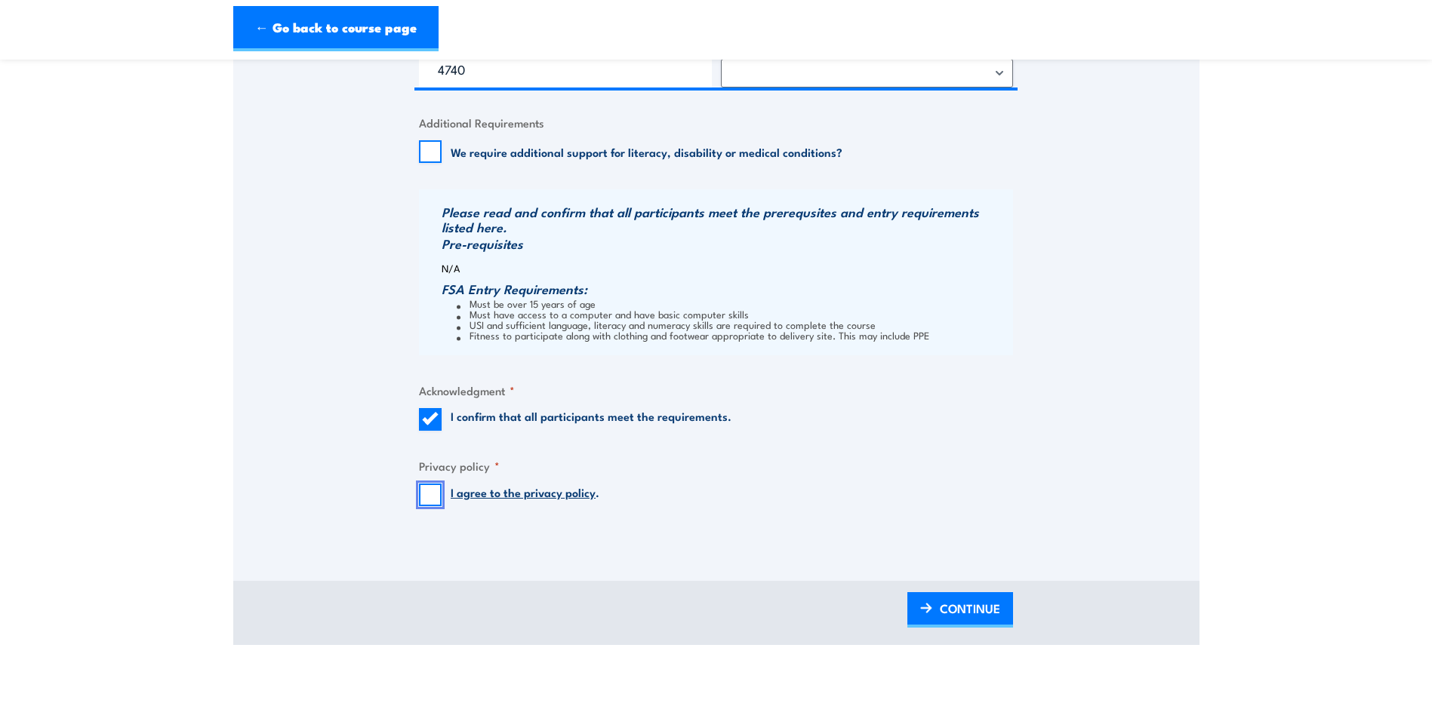
click at [429, 506] on input "I agree to the privacy policy ." at bounding box center [430, 495] width 23 height 23
checkbox input "true"
click at [954, 617] on span "CONTINUE" at bounding box center [970, 609] width 60 height 40
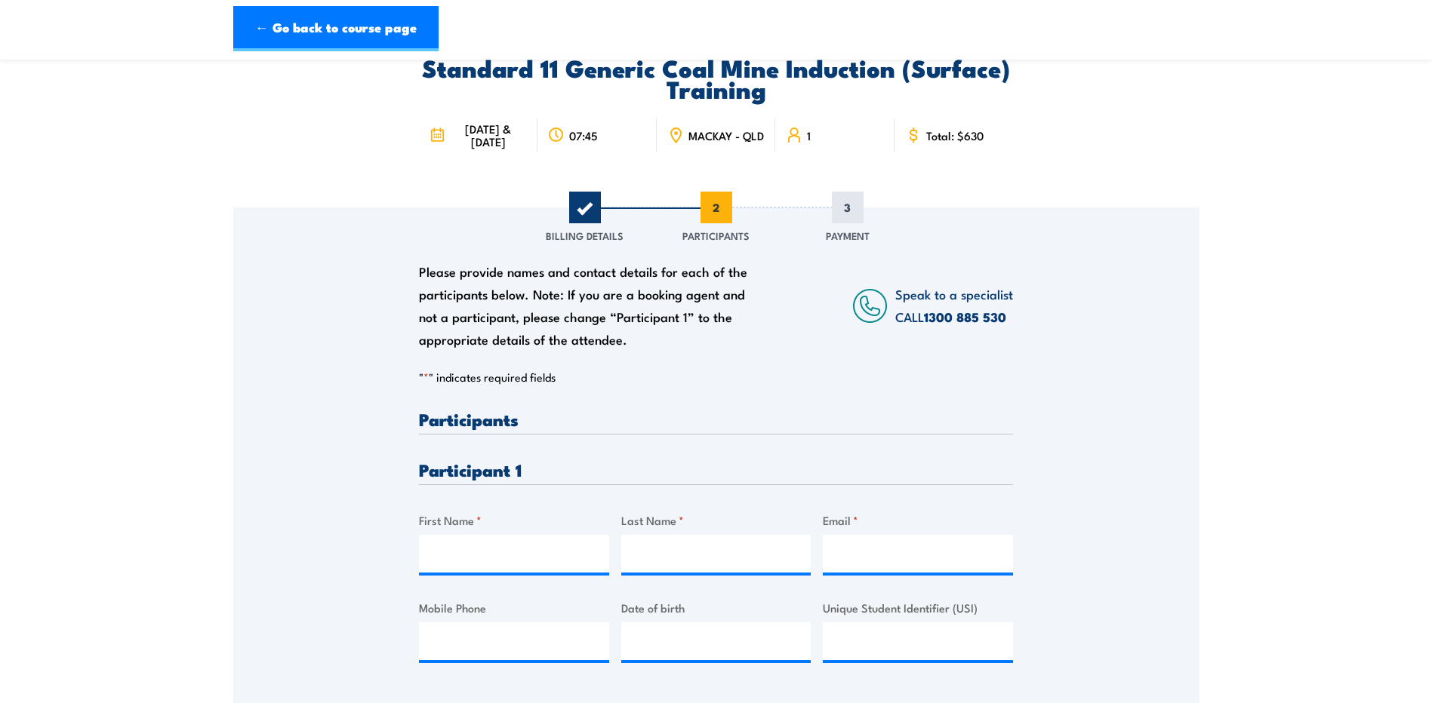
scroll to position [151, 0]
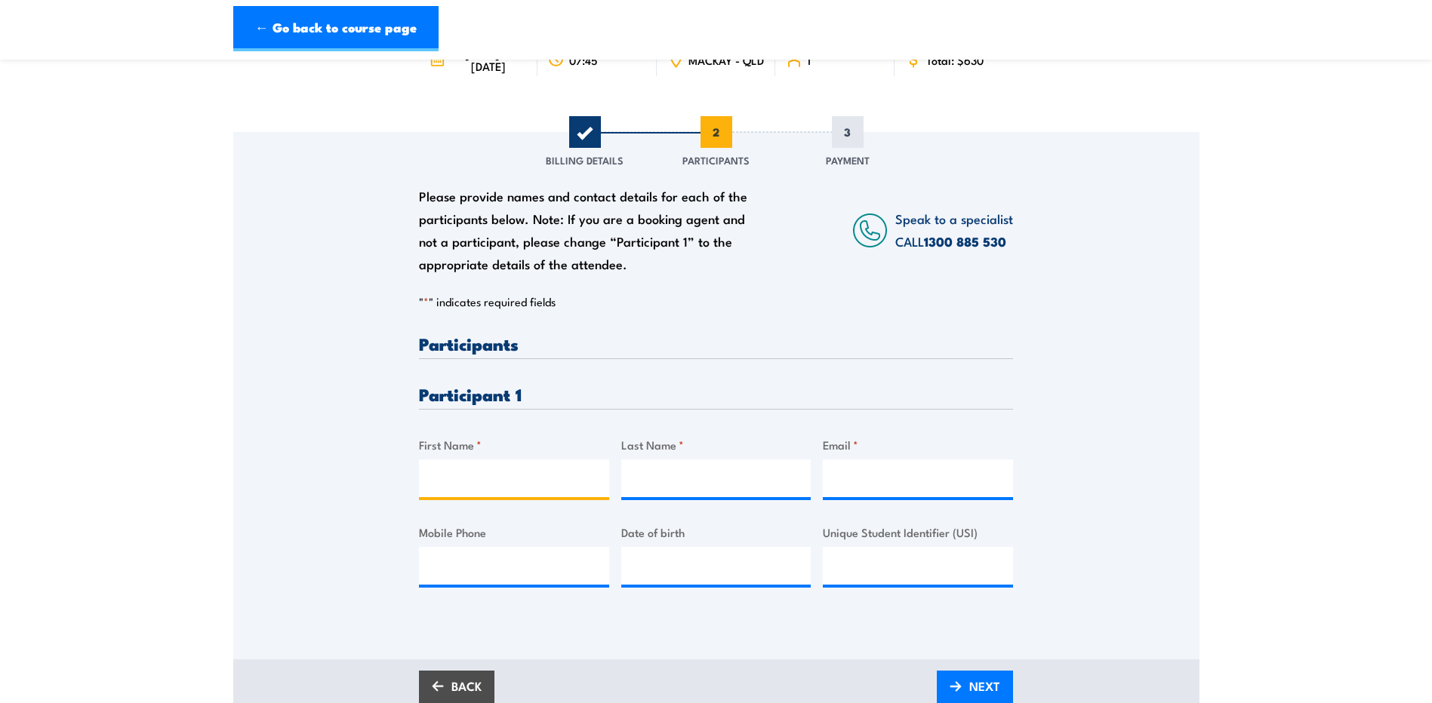
click at [480, 497] on input "First Name *" at bounding box center [514, 479] width 190 height 38
type input "Perry"
type input "Glinster"
type input "perry.glinster1@gmail.com"
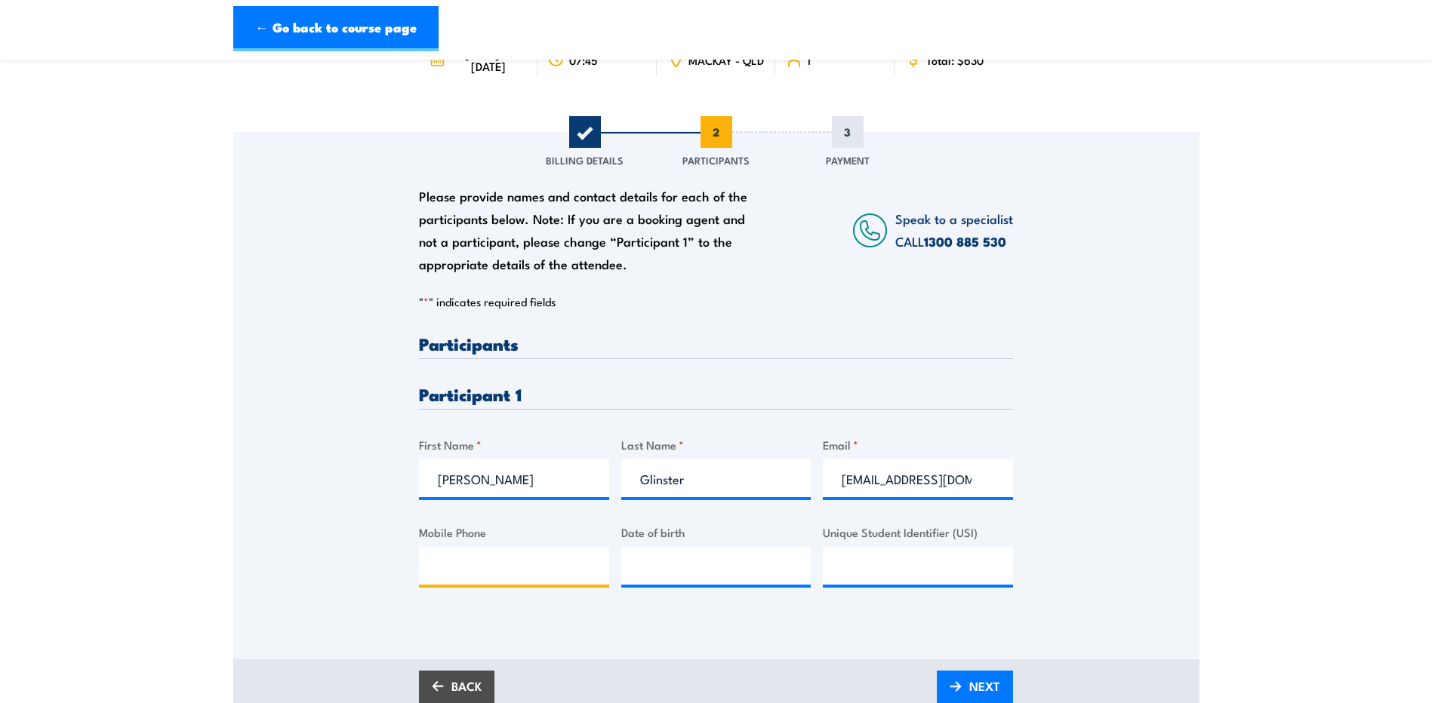
type input "0474071999"
type input "Perry"
click at [989, 493] on input "perry.glinster1@gmail.com" at bounding box center [918, 479] width 190 height 38
click at [983, 494] on input "perry.glinster1@gmail.com" at bounding box center [918, 479] width 190 height 38
click at [823, 495] on input "perry.glinster1@gmail.com" at bounding box center [918, 479] width 190 height 38
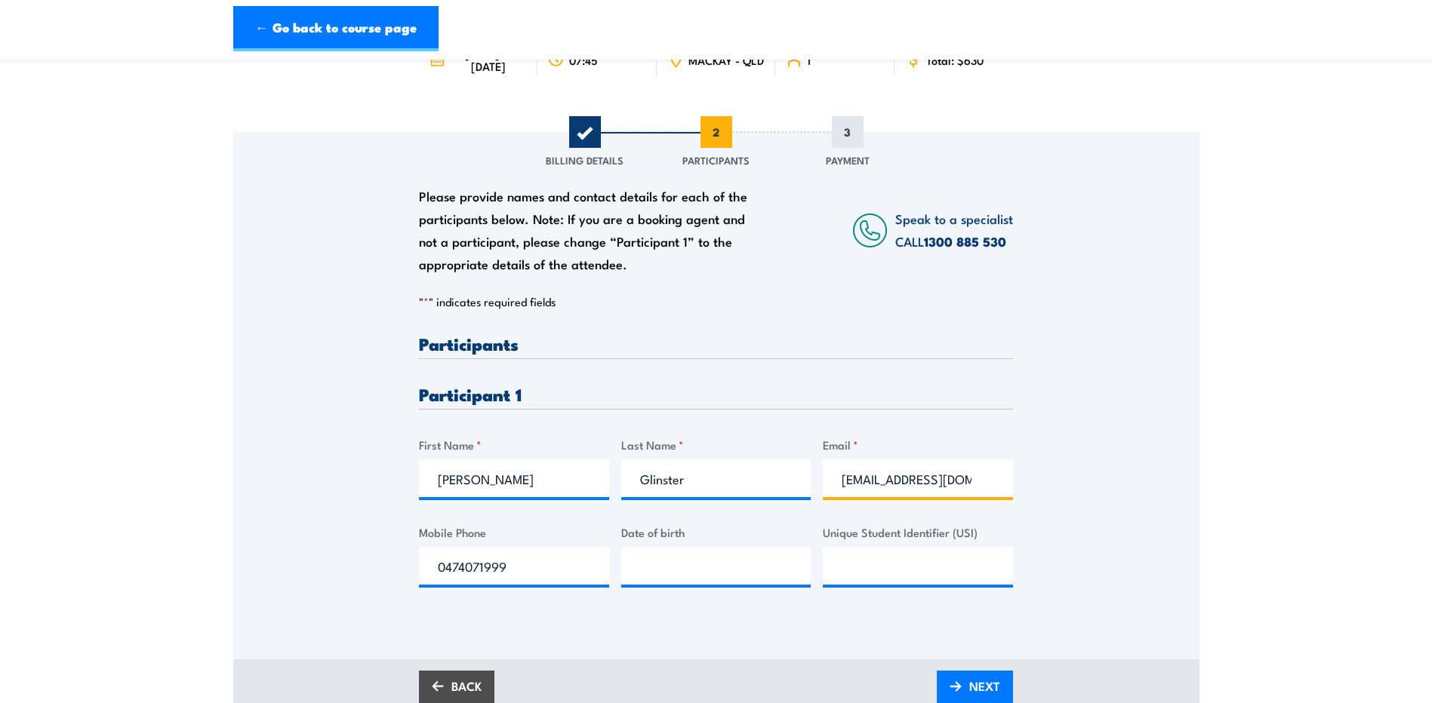
scroll to position [0, 17]
type input "__/__/____"
click at [678, 568] on input "__/__/____" at bounding box center [716, 566] width 190 height 38
click at [685, 581] on input "Date of birth" at bounding box center [716, 566] width 190 height 38
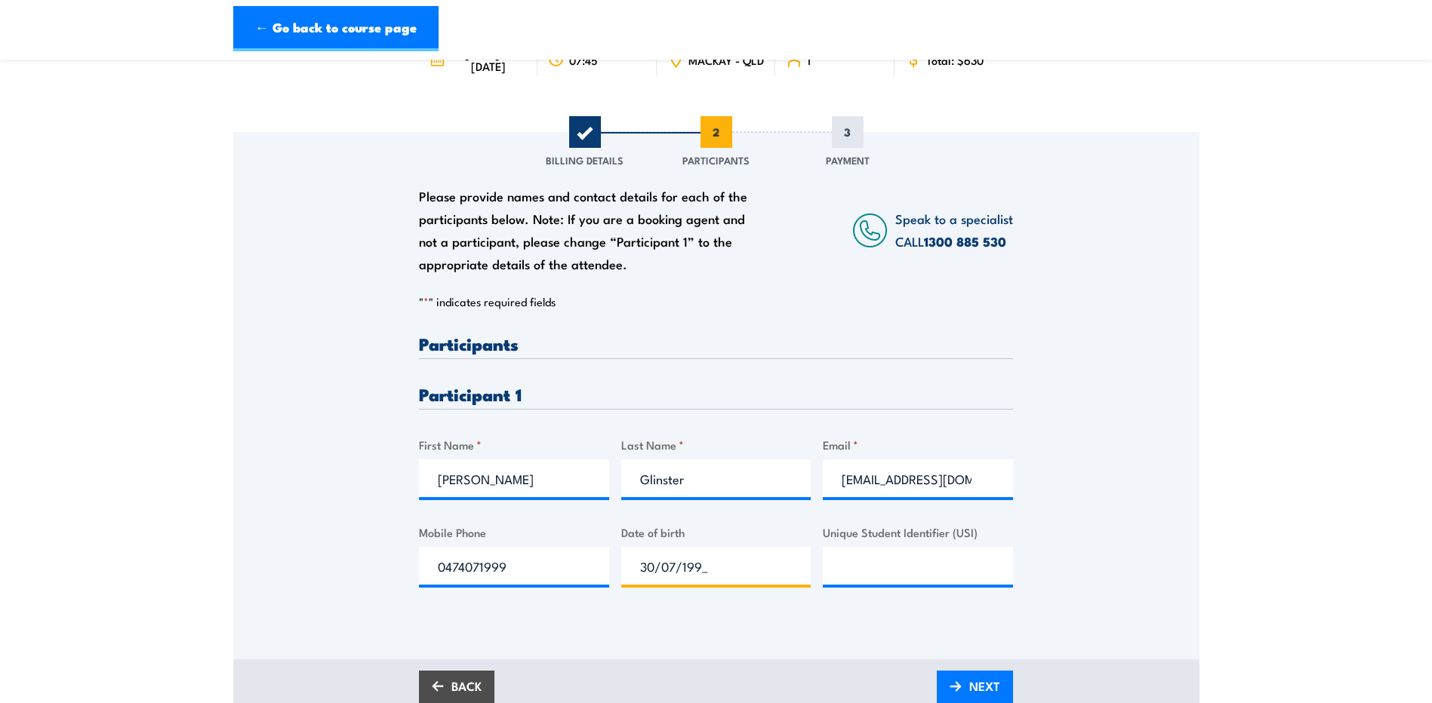
type input "30/07/1999"
click at [933, 576] on input "Unique Student Identifier (USI)" at bounding box center [918, 566] width 190 height 38
paste input "DT3K4GKMZ"
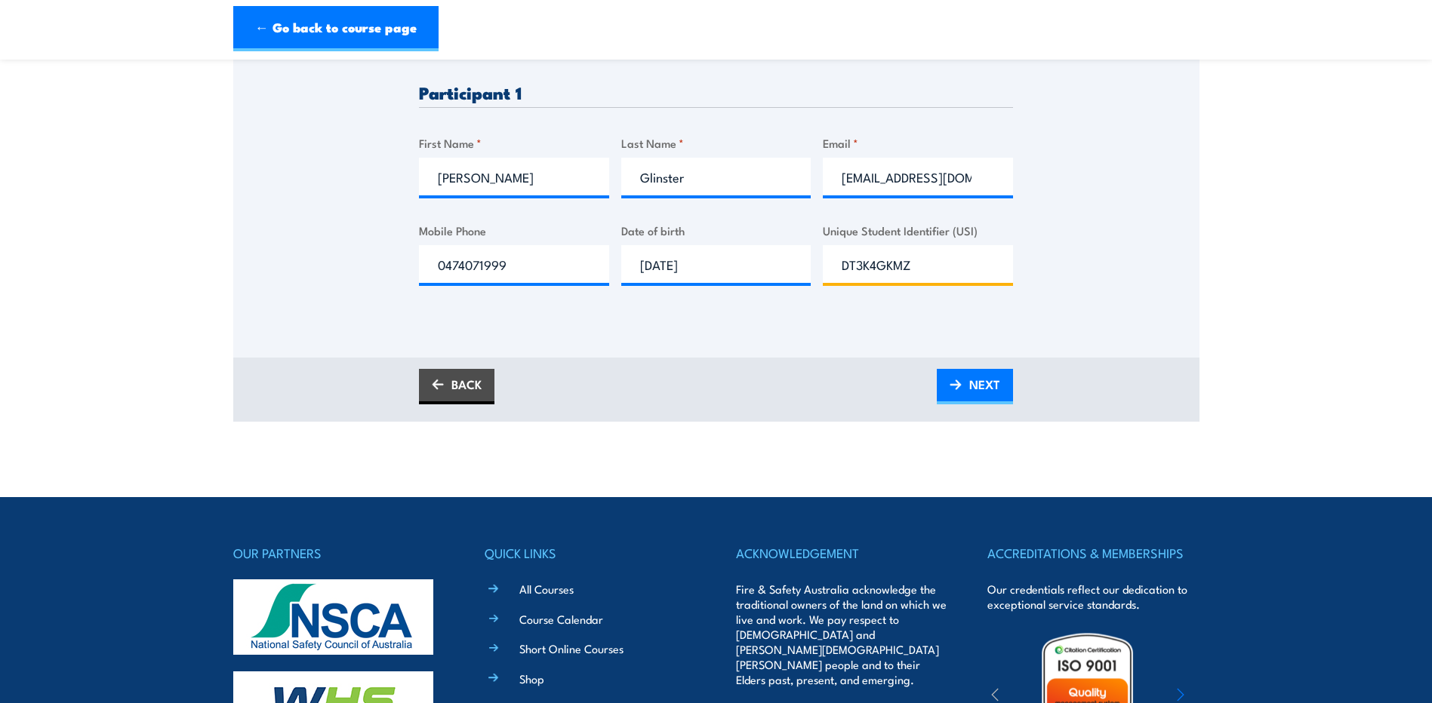
scroll to position [377, 0]
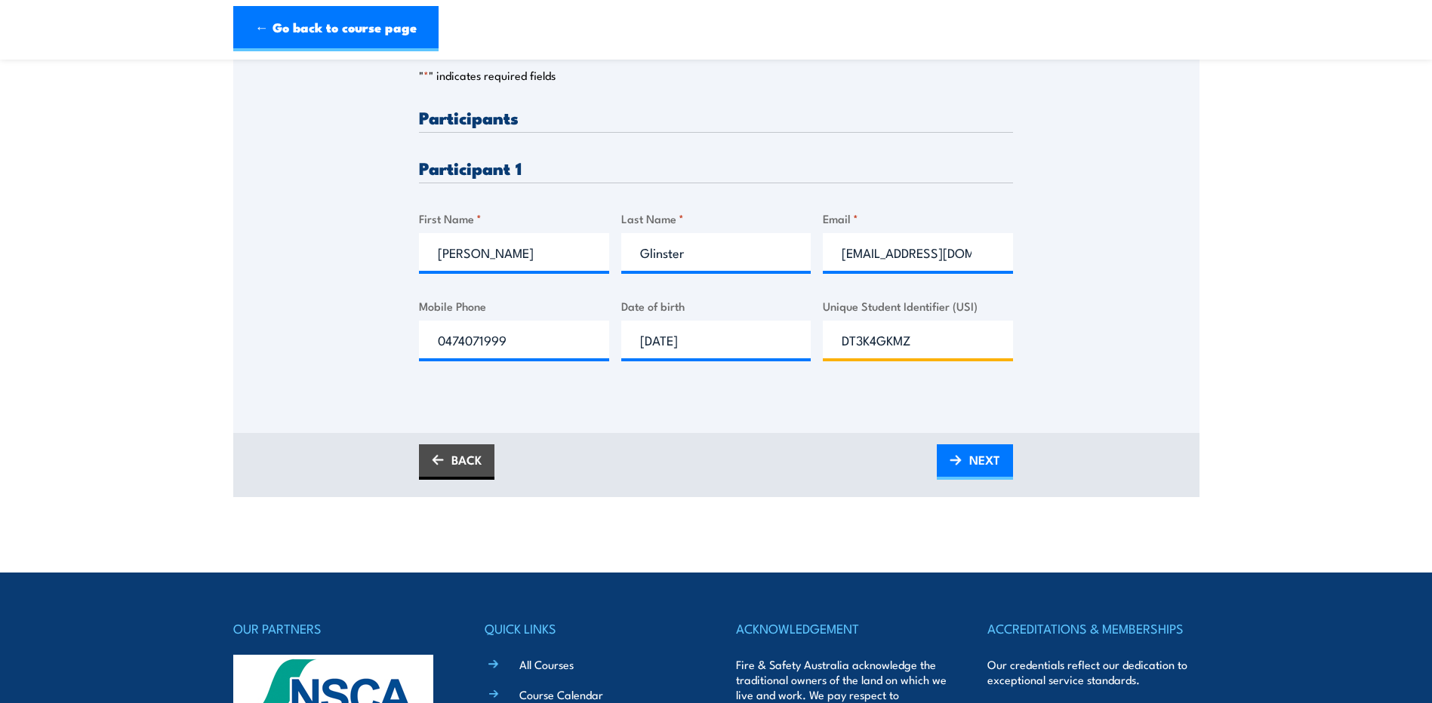
type input "DT3K4GKMZ"
click at [768, 352] on input "30/07/1999" at bounding box center [716, 340] width 190 height 38
click at [997, 352] on input "DT3K4GKMZ" at bounding box center [918, 340] width 190 height 38
click at [962, 475] on link "NEXT" at bounding box center [975, 462] width 76 height 35
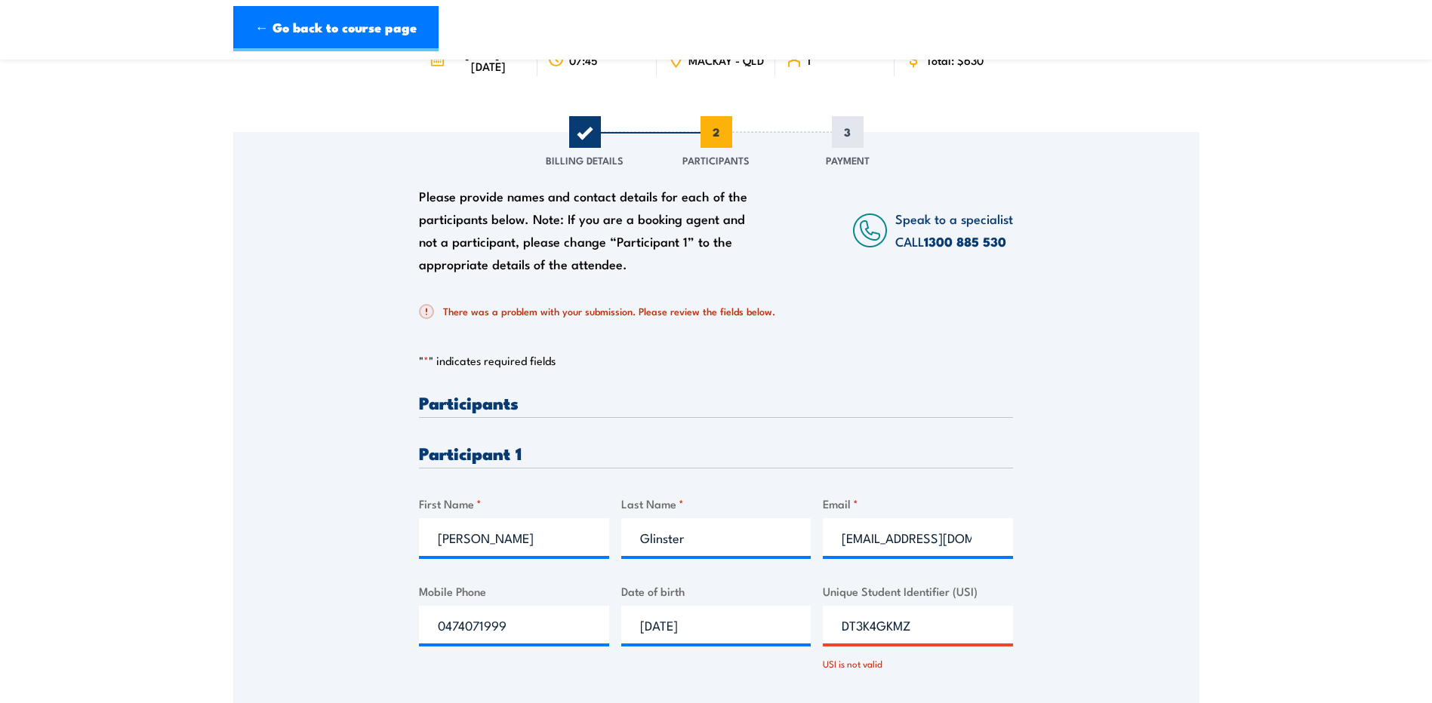
scroll to position [226, 0]
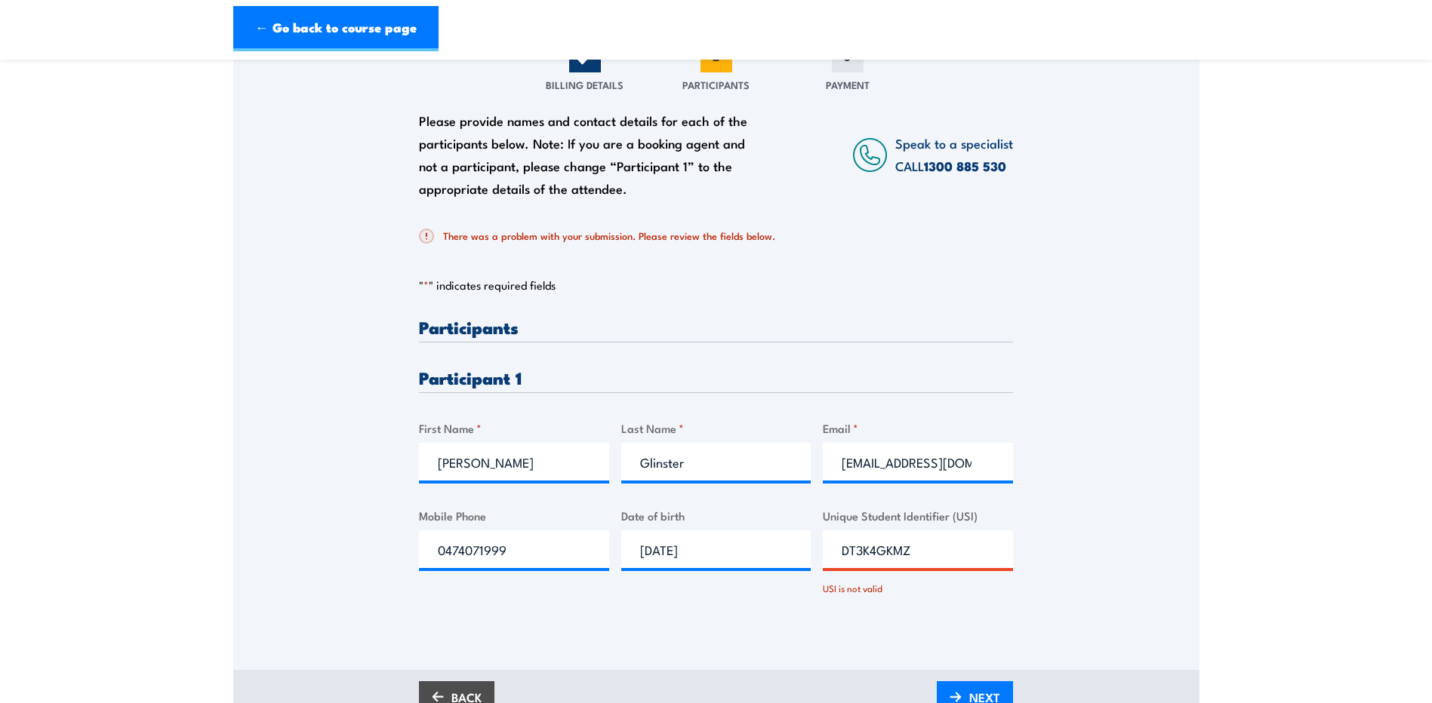
click at [928, 563] on input "DT3K4GKMZ" at bounding box center [918, 550] width 190 height 38
drag, startPoint x: 919, startPoint y: 559, endPoint x: 837, endPoint y: 566, distance: 82.5
click at [837, 566] on input "DT3K4GKMZ" at bounding box center [918, 550] width 190 height 38
click at [1099, 565] on div "Please provide names and contact details for each of the participants below. No…" at bounding box center [716, 342] width 966 height 571
click at [1001, 622] on div "Please provide names and contact details for each of the participants below. No…" at bounding box center [716, 470] width 594 height 303
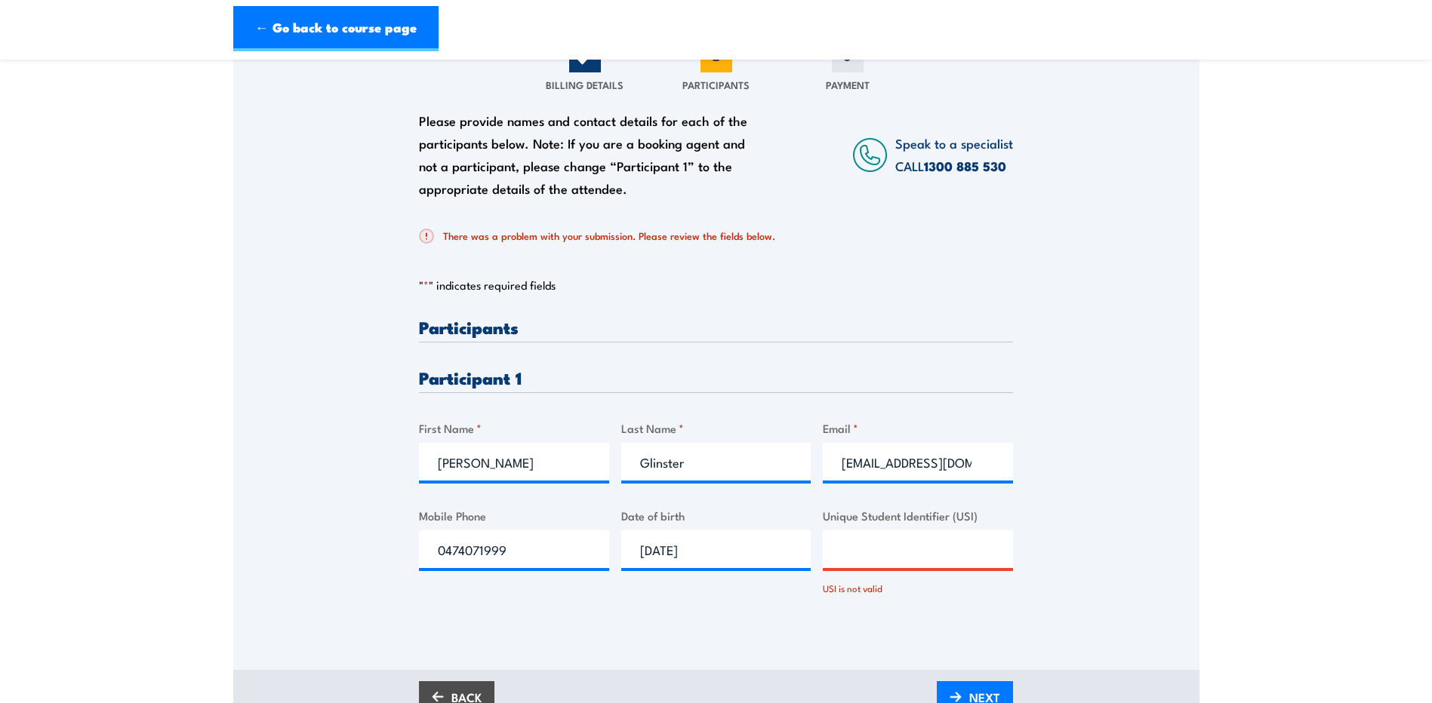
scroll to position [377, 0]
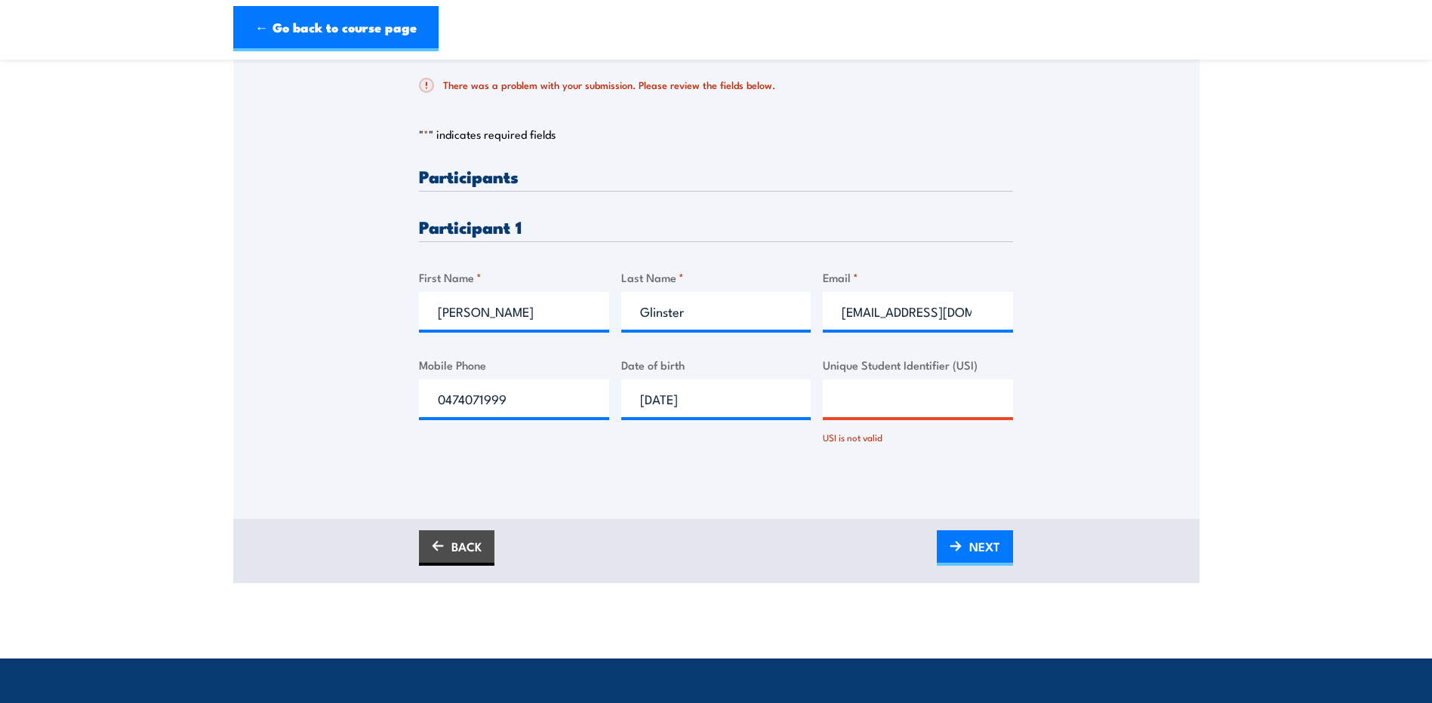
click at [960, 552] on img at bounding box center [955, 546] width 12 height 11
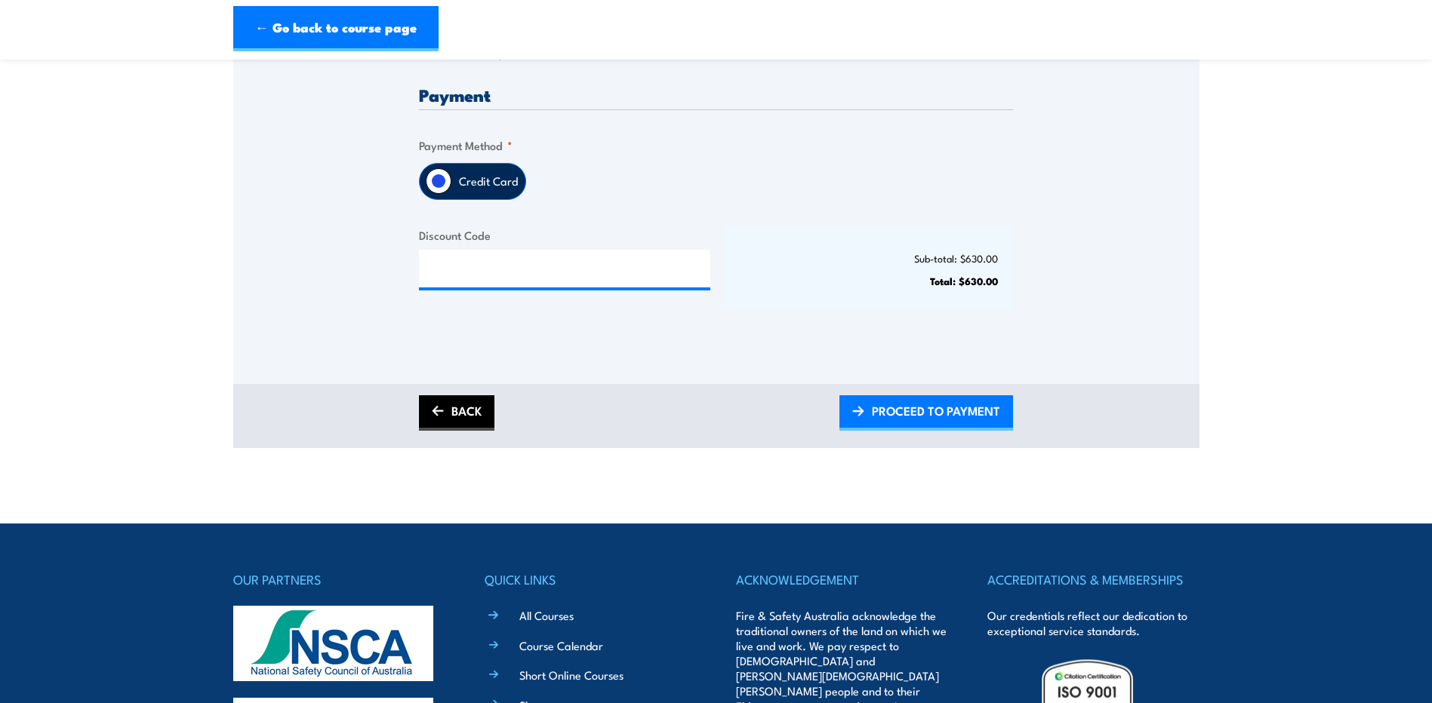
click at [451, 431] on link "BACK" at bounding box center [456, 412] width 75 height 35
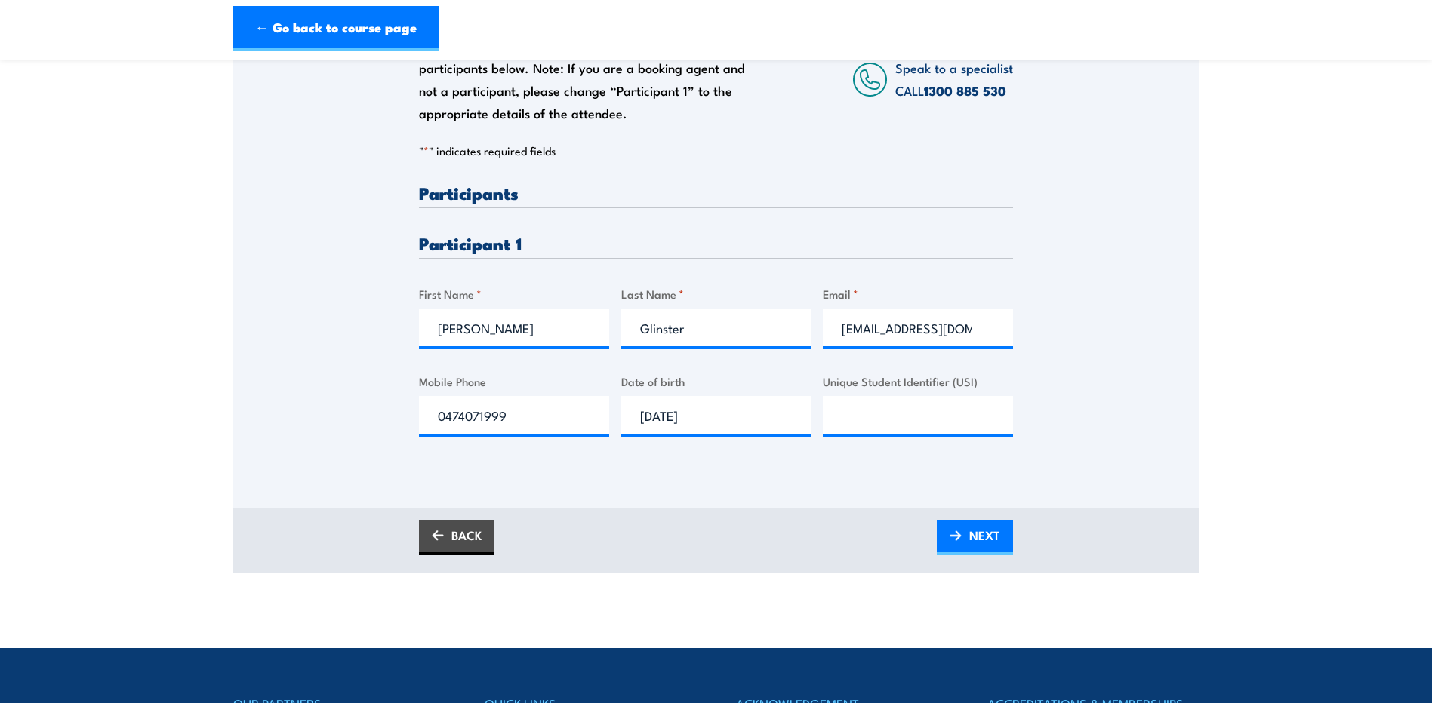
scroll to position [226, 0]
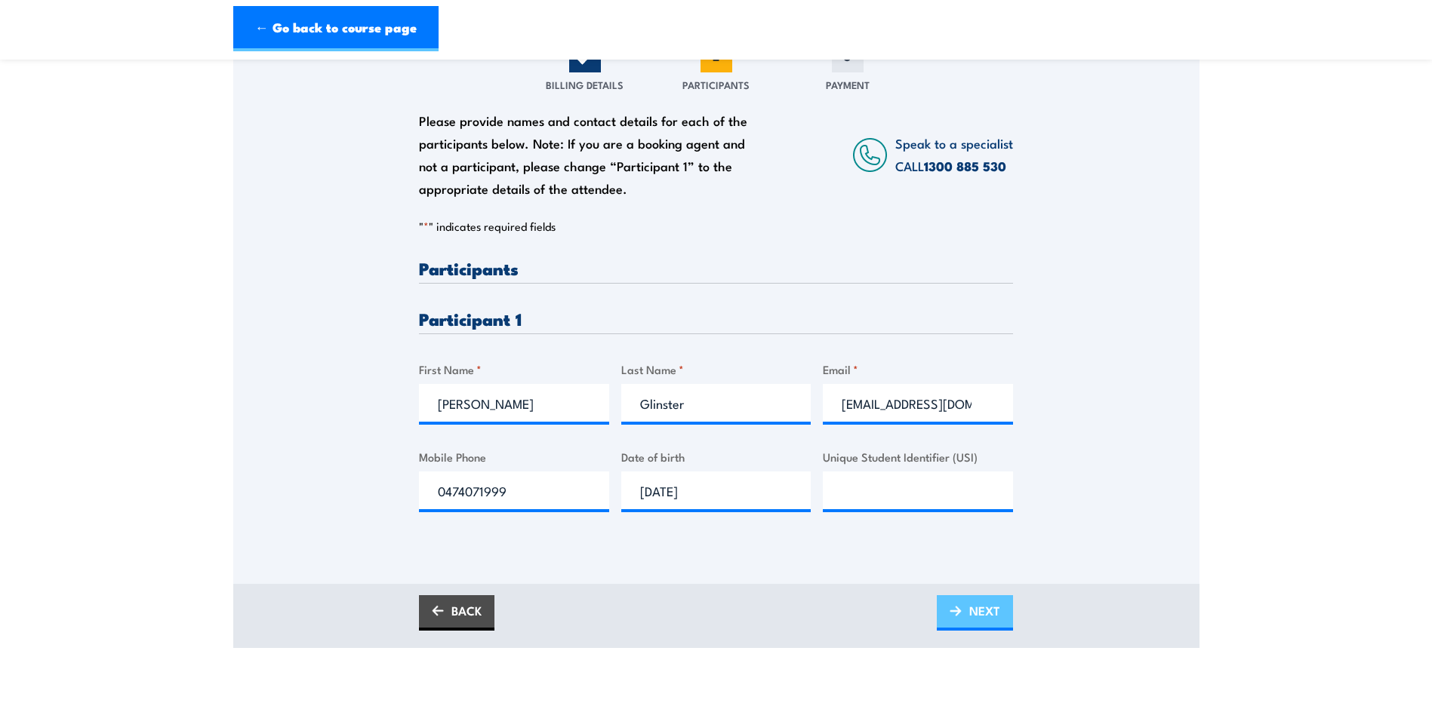
click at [982, 616] on span "NEXT" at bounding box center [984, 611] width 31 height 40
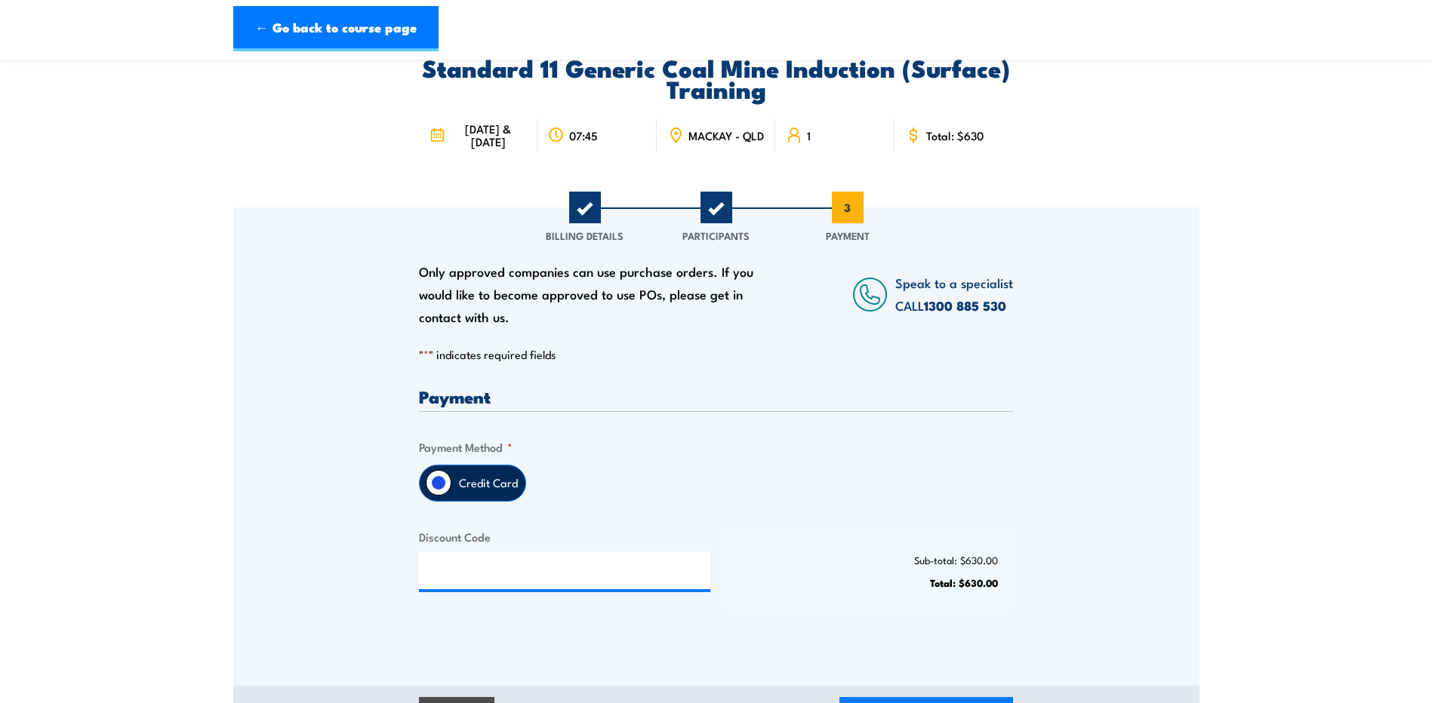
scroll to position [151, 0]
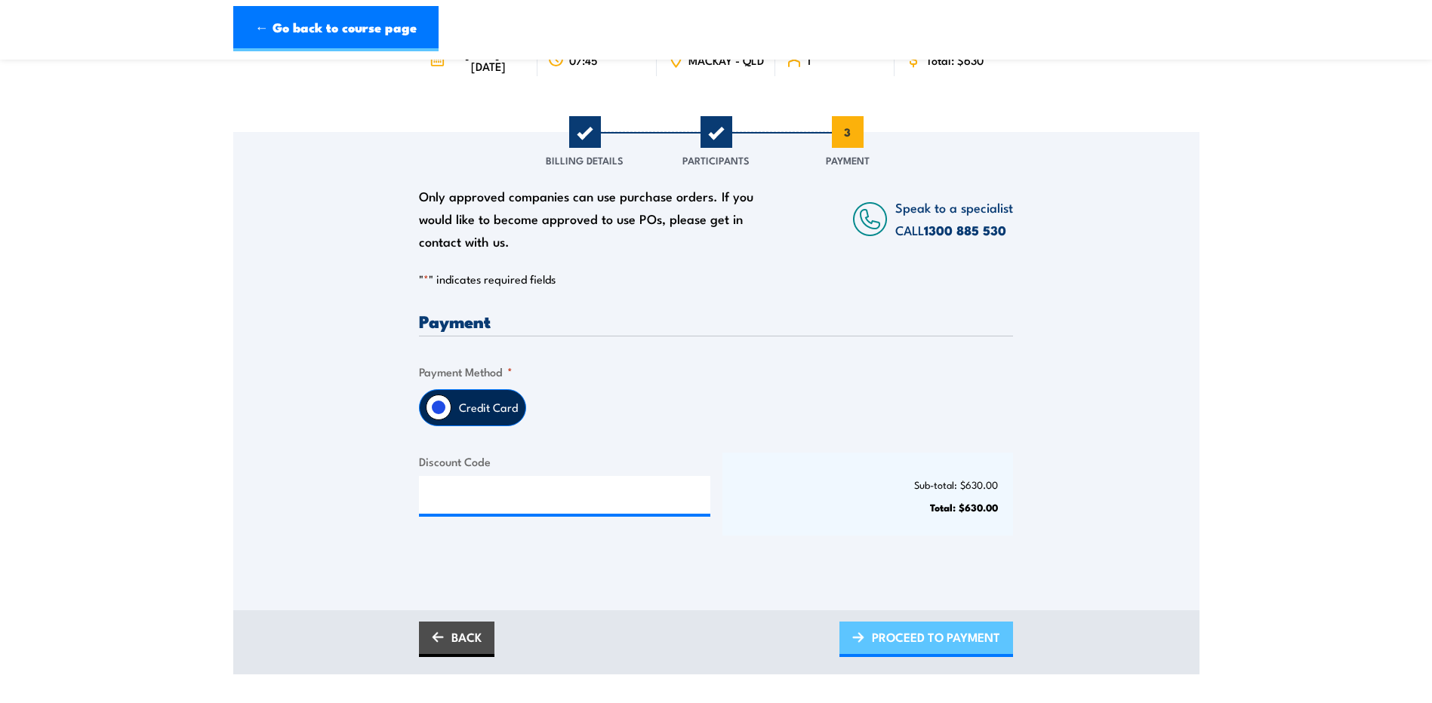
click at [914, 651] on span "PROCEED TO PAYMENT" at bounding box center [936, 637] width 128 height 40
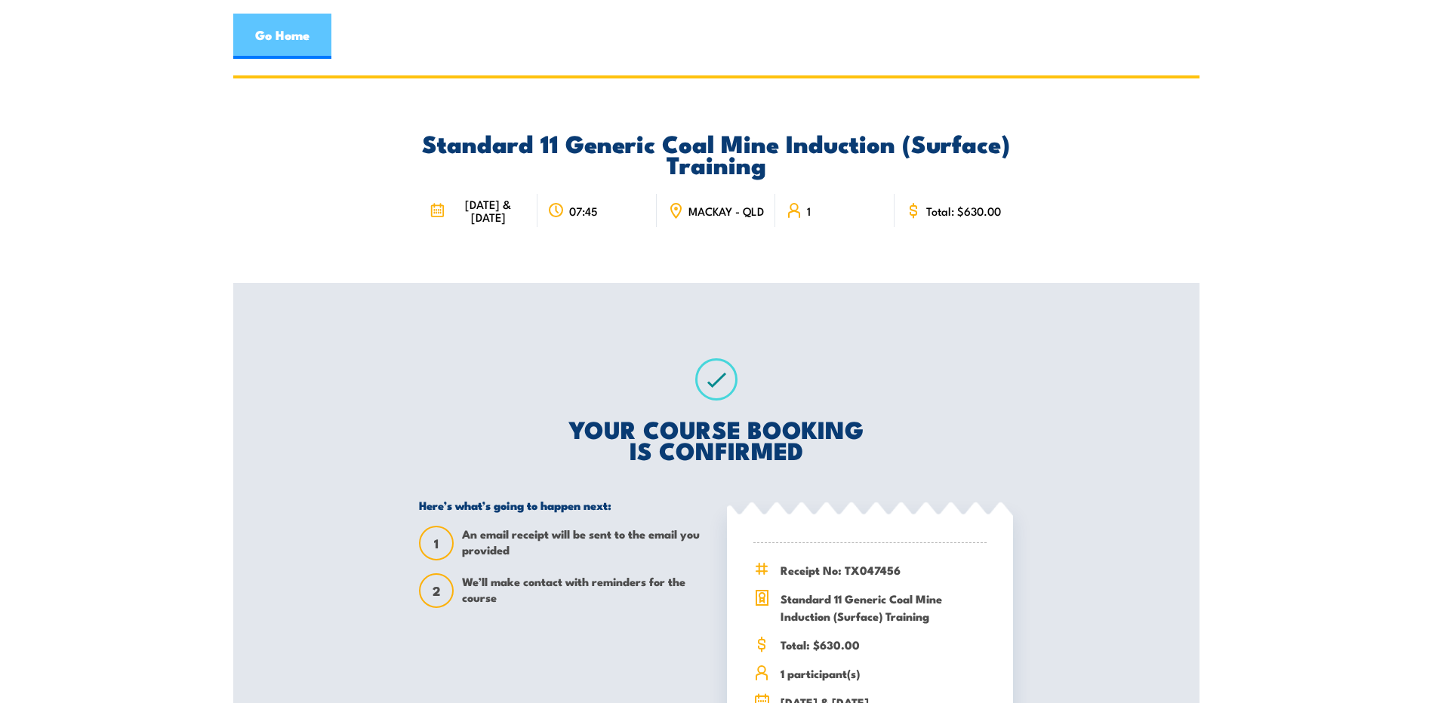
click at [319, 34] on link "Go Home" at bounding box center [282, 36] width 98 height 45
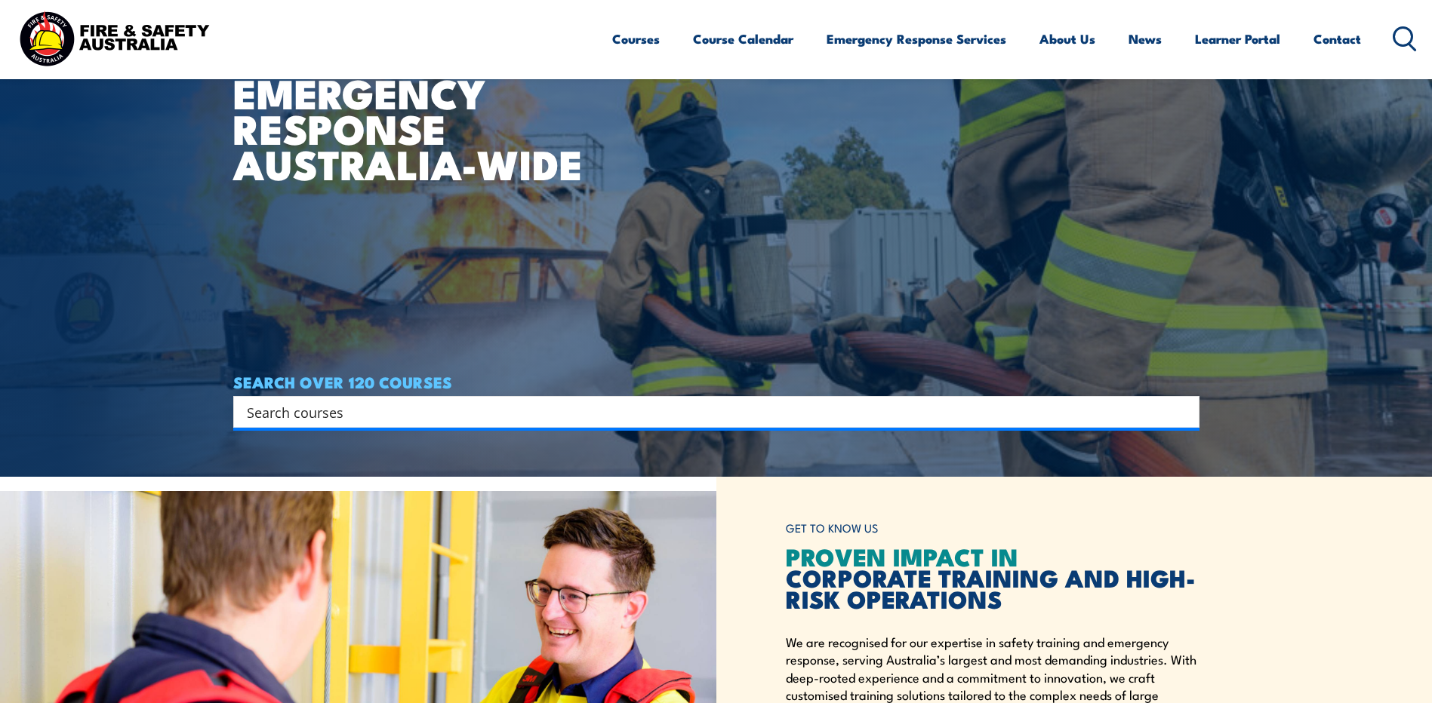
scroll to position [302, 0]
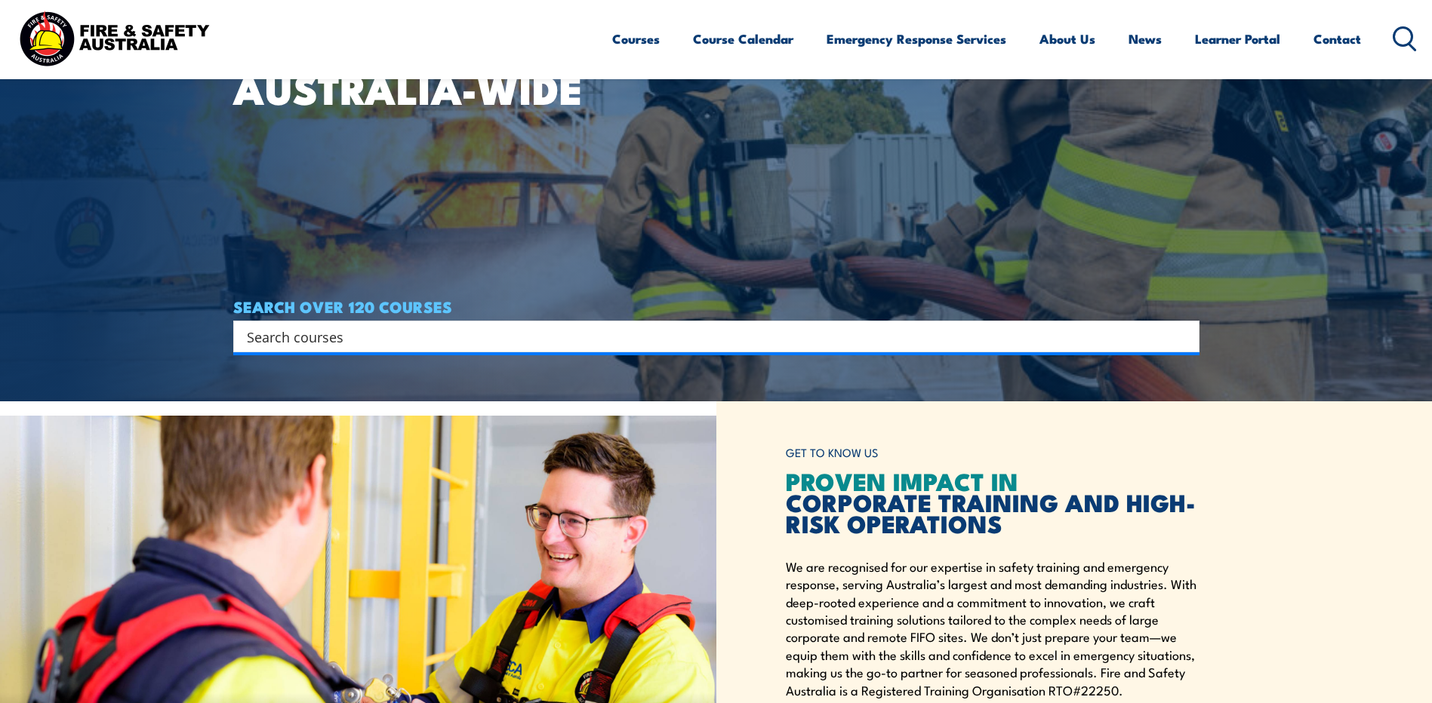
click at [291, 337] on input "Search input" at bounding box center [706, 336] width 919 height 23
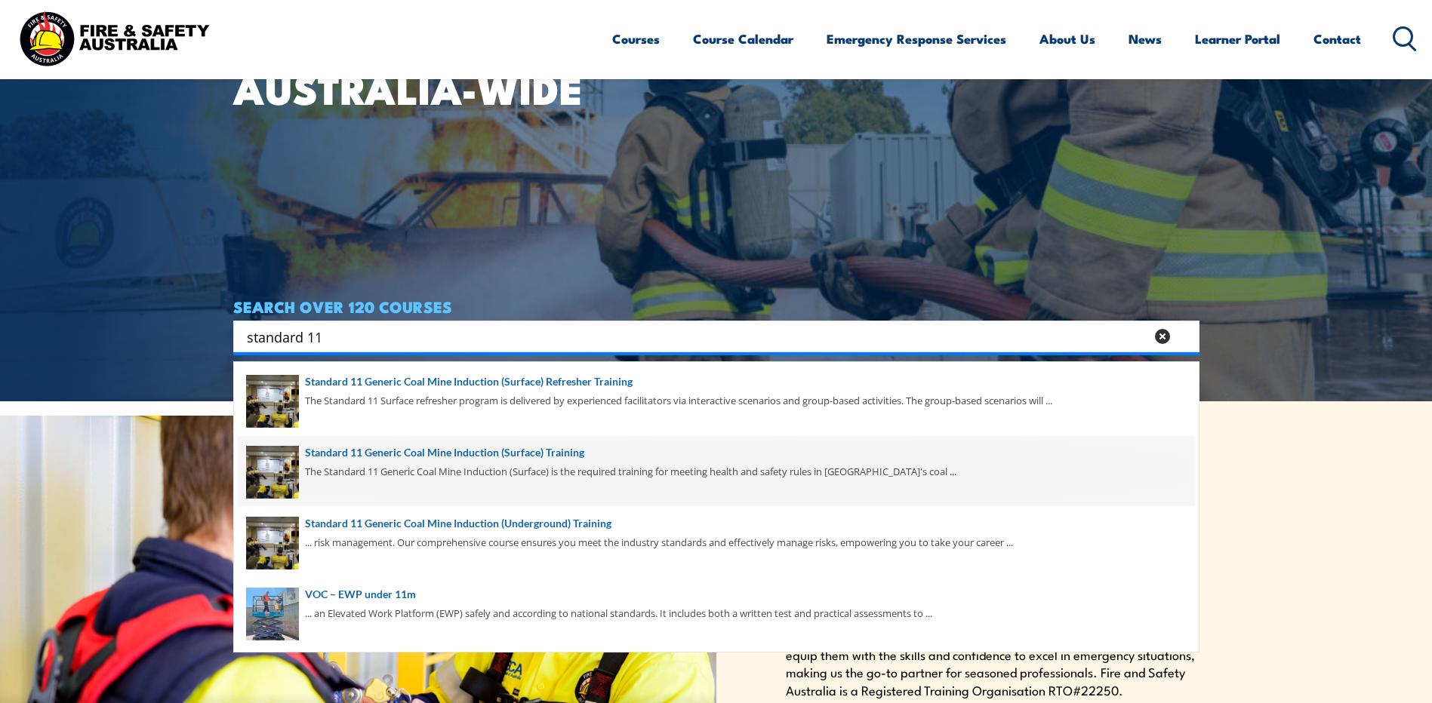
type input "standard 11"
click at [355, 463] on span at bounding box center [716, 471] width 957 height 71
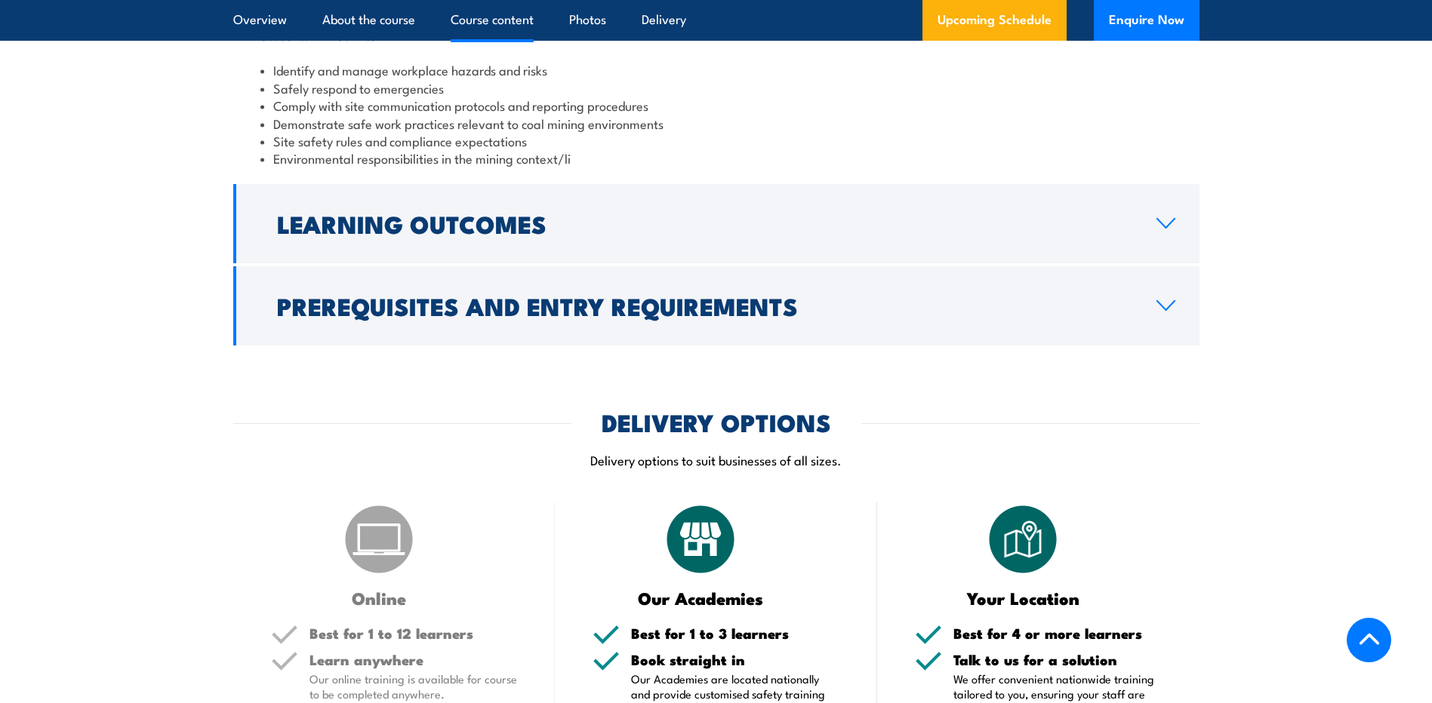
scroll to position [1887, 0]
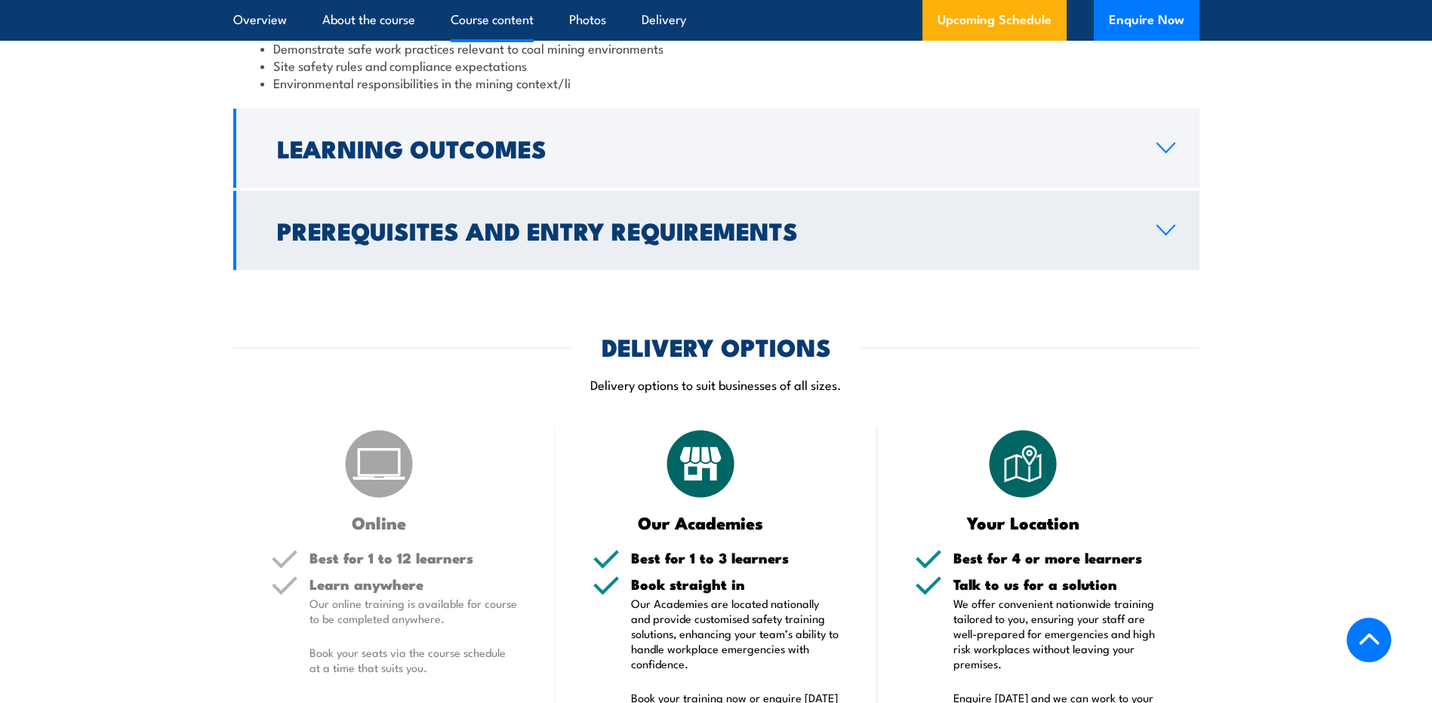
click at [1169, 235] on icon at bounding box center [1165, 230] width 17 height 9
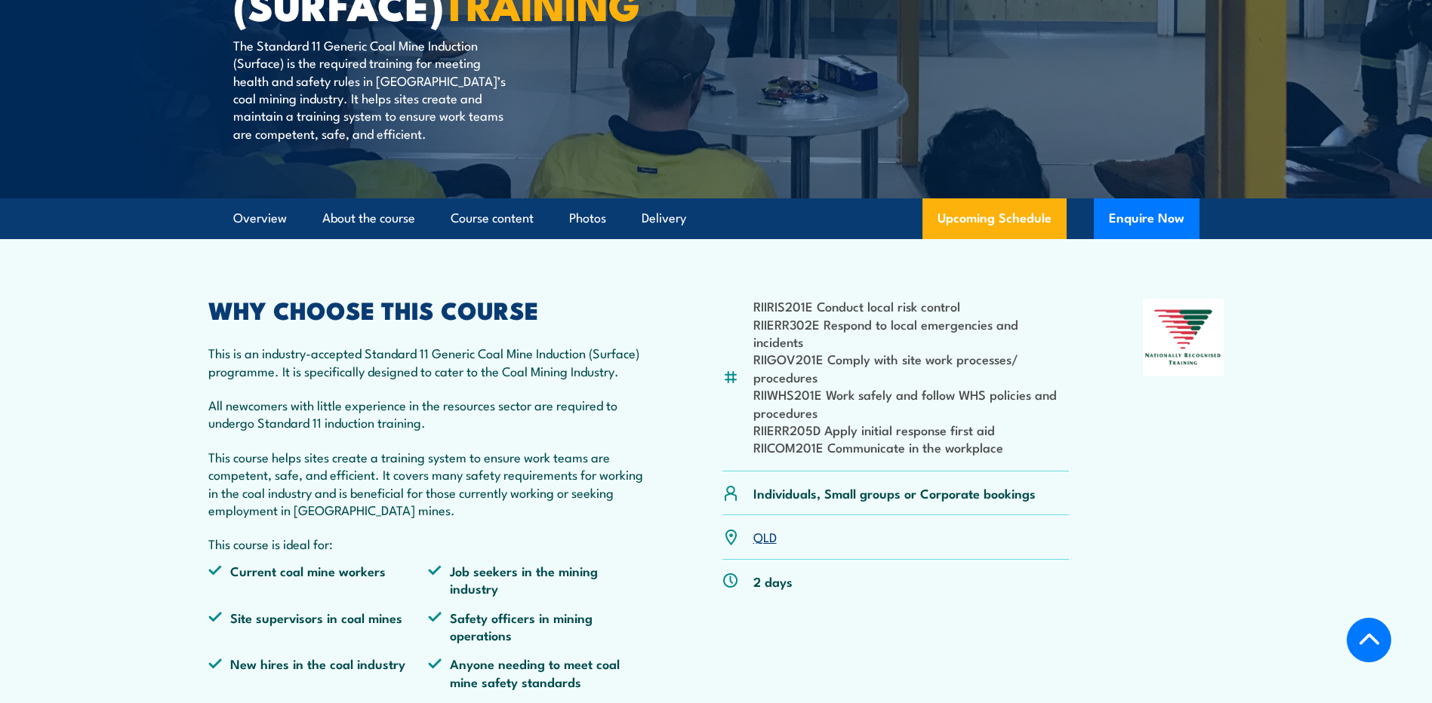
scroll to position [232, 0]
